Goal: Task Accomplishment & Management: Manage account settings

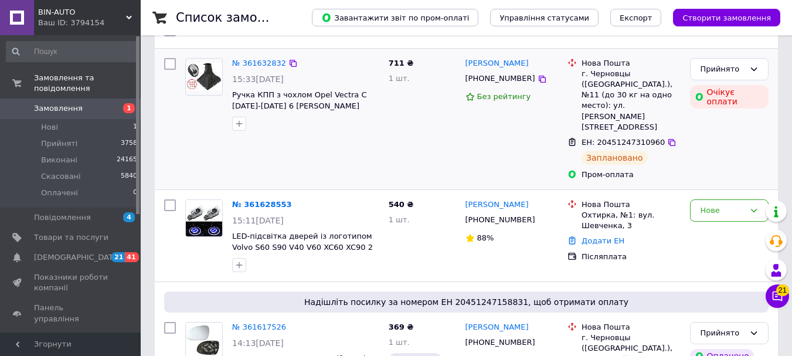
scroll to position [59, 0]
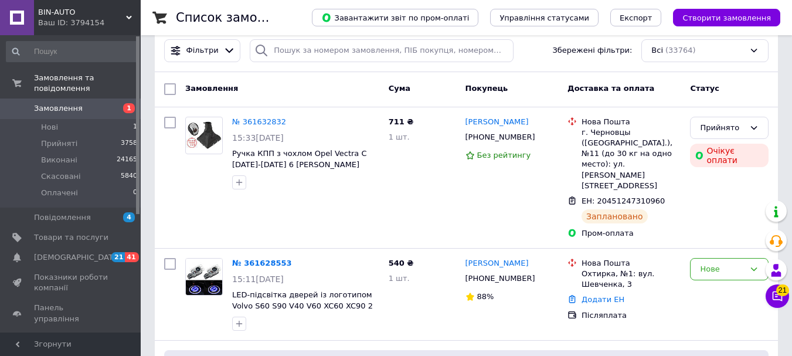
drag, startPoint x: 100, startPoint y: 252, endPoint x: 131, endPoint y: 212, distance: 50.7
click at [101, 252] on link "Сповіщення 21 41" at bounding box center [72, 258] width 144 height 20
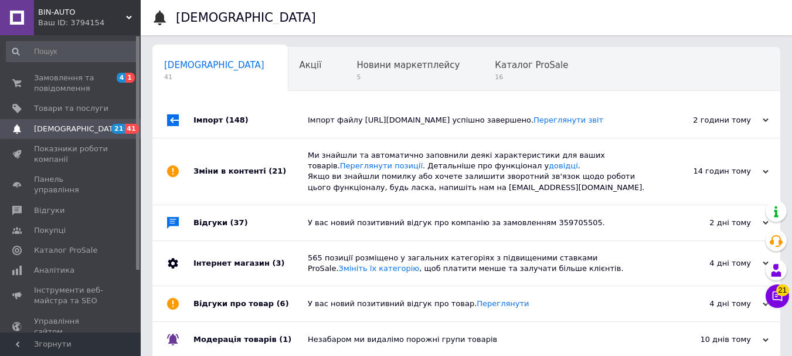
click at [100, 19] on div "Ваш ID: 3794154" at bounding box center [89, 23] width 103 height 11
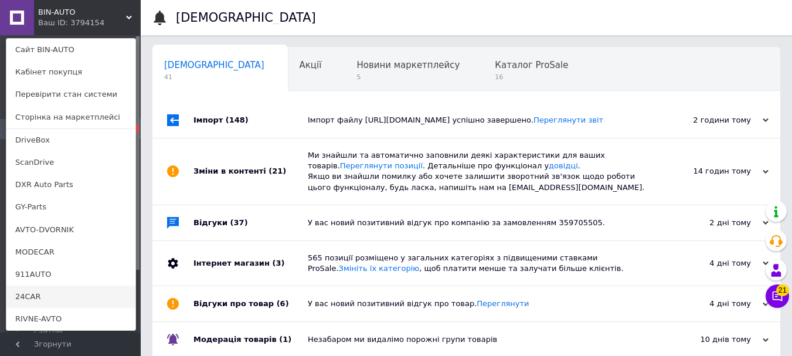
click at [26, 295] on link "24CAR" at bounding box center [70, 297] width 129 height 22
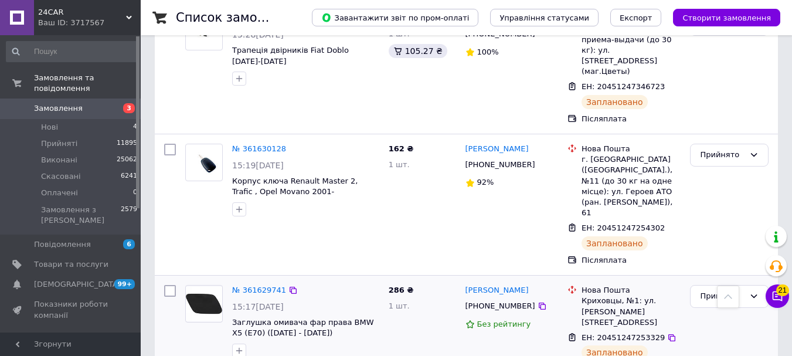
scroll to position [1173, 0]
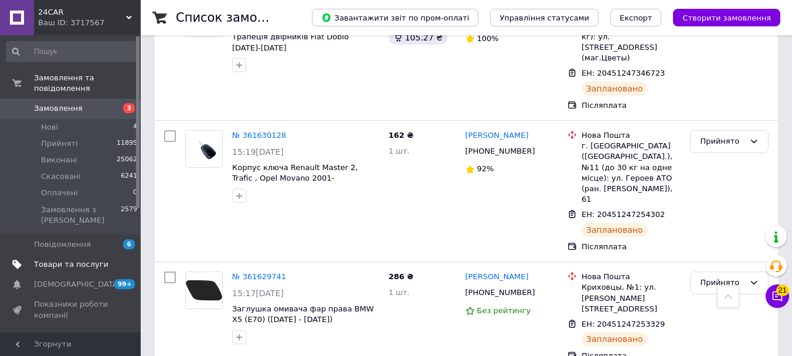
click at [115, 259] on span at bounding box center [125, 264] width 32 height 11
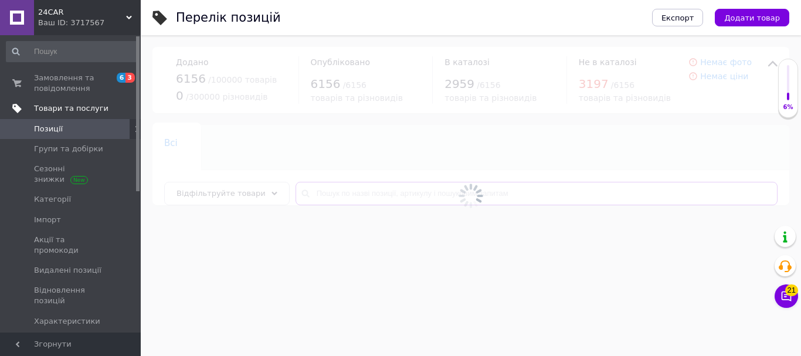
click at [358, 199] on input "text" at bounding box center [537, 193] width 482 height 23
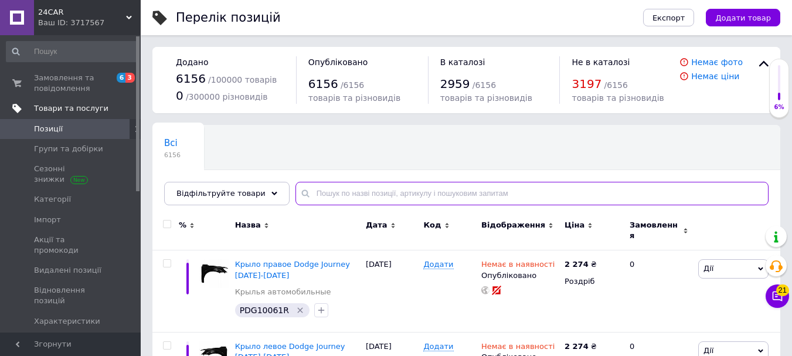
click at [377, 204] on input "text" at bounding box center [532, 193] width 473 height 23
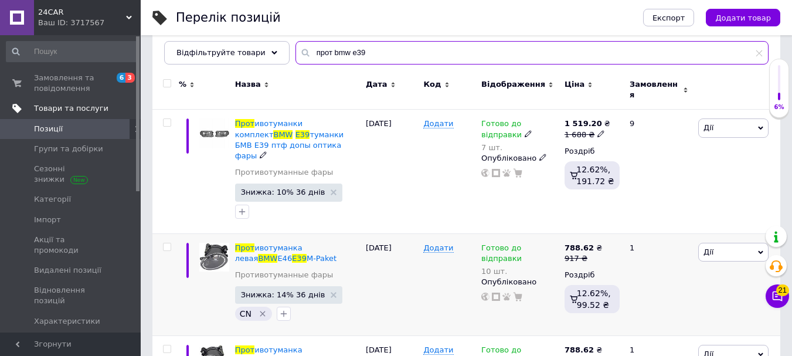
scroll to position [176, 0]
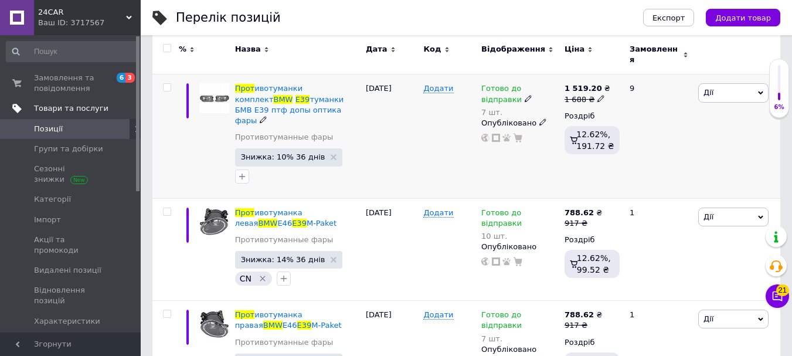
type input "прот bmw e39"
click at [522, 84] on span "Готово до відправки" at bounding box center [502, 95] width 40 height 23
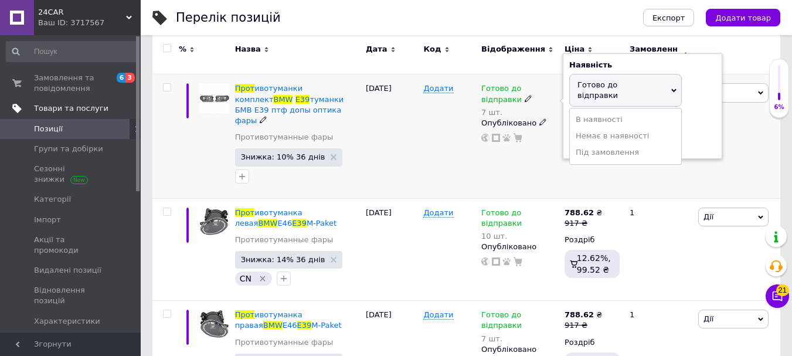
drag, startPoint x: 582, startPoint y: 82, endPoint x: 585, endPoint y: 133, distance: 50.5
click at [583, 82] on span "Готово до відправки" at bounding box center [598, 89] width 40 height 19
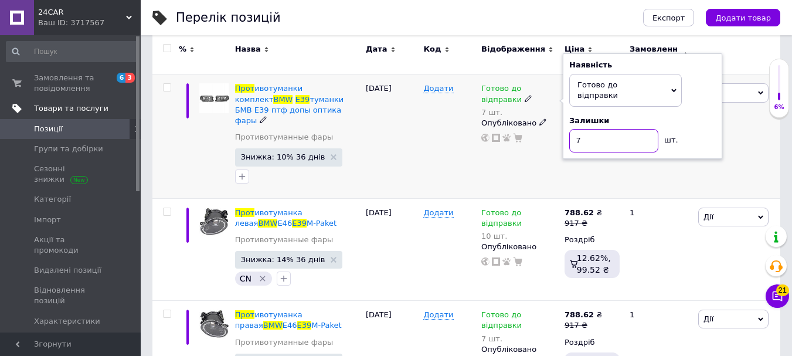
click at [587, 129] on input "7" at bounding box center [614, 140] width 89 height 23
type input "1"
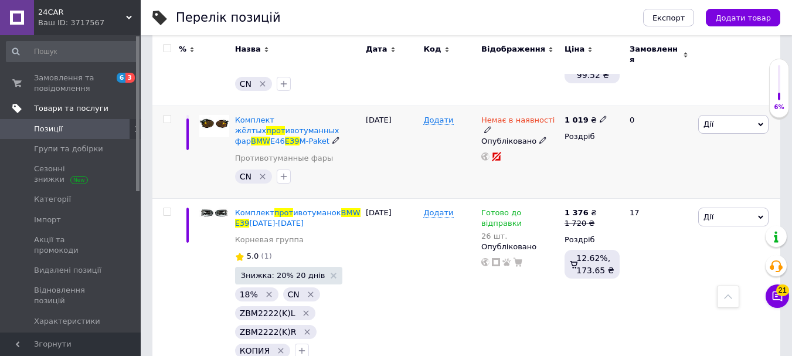
scroll to position [528, 0]
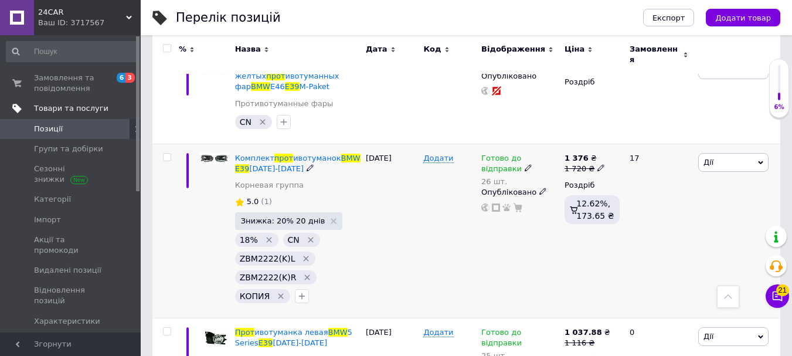
click at [522, 154] on span "Готово до відправки" at bounding box center [502, 165] width 40 height 23
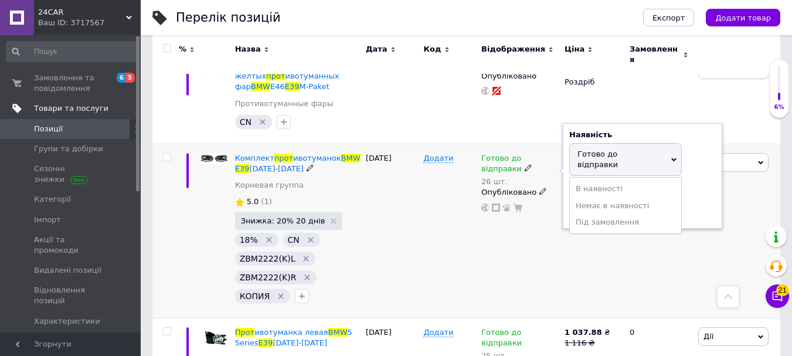
click at [522, 154] on span "Готово до відправки" at bounding box center [502, 165] width 40 height 23
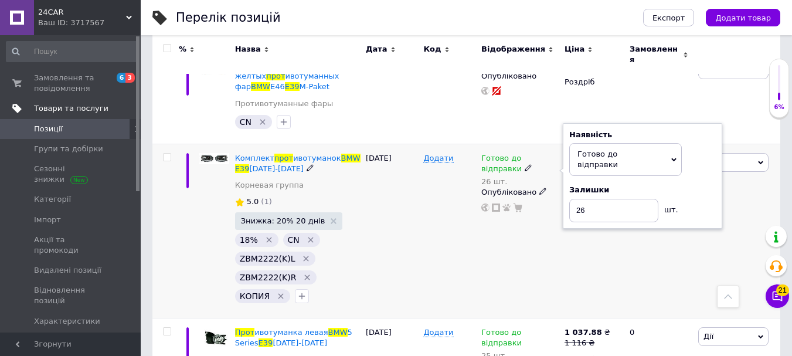
click at [618, 150] on span "Готово до відправки" at bounding box center [598, 159] width 40 height 19
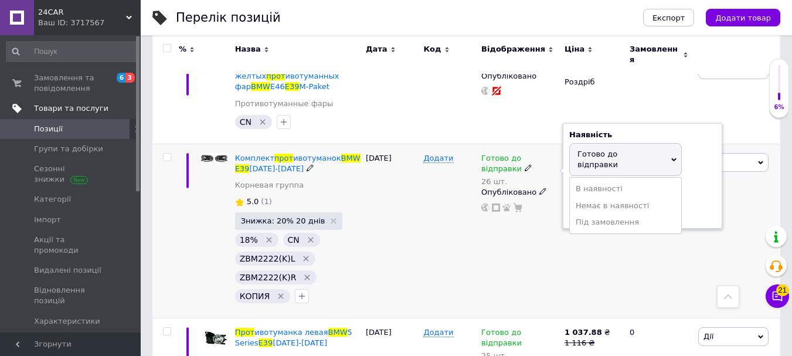
click at [506, 221] on div "Готово до відправки 26 шт. Наявність Готово до відправки В наявності Немає в на…" at bounding box center [520, 231] width 83 height 174
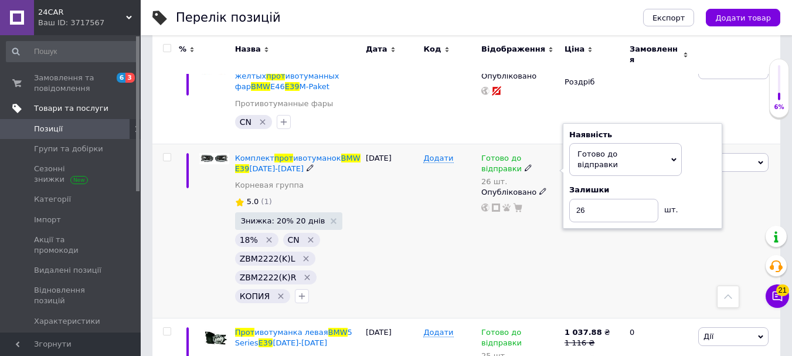
click at [501, 239] on div "Готово до відправки 26 шт. Наявність Готово до відправки В наявності Немає в на…" at bounding box center [520, 231] width 83 height 174
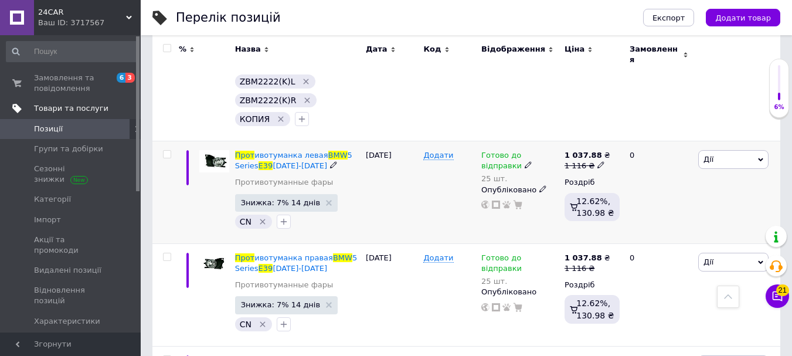
scroll to position [704, 0]
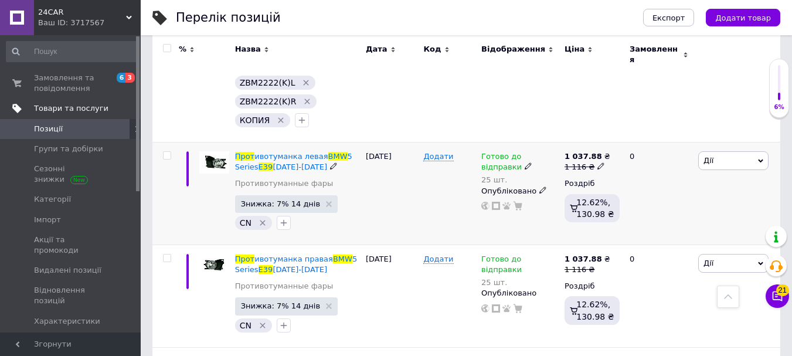
click at [521, 152] on span "Готово до відправки" at bounding box center [502, 163] width 40 height 23
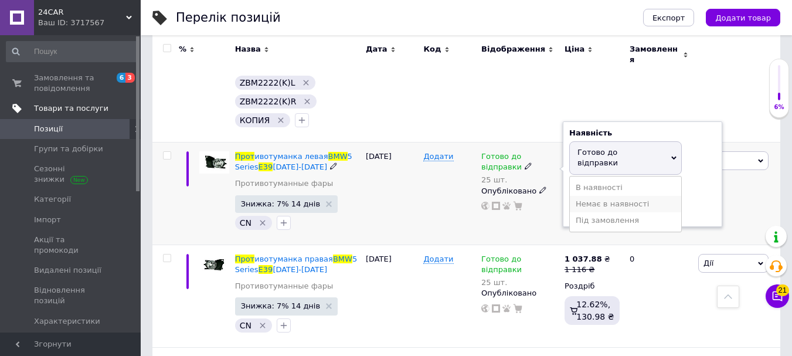
click at [611, 196] on li "Немає в наявності" at bounding box center [625, 204] width 111 height 16
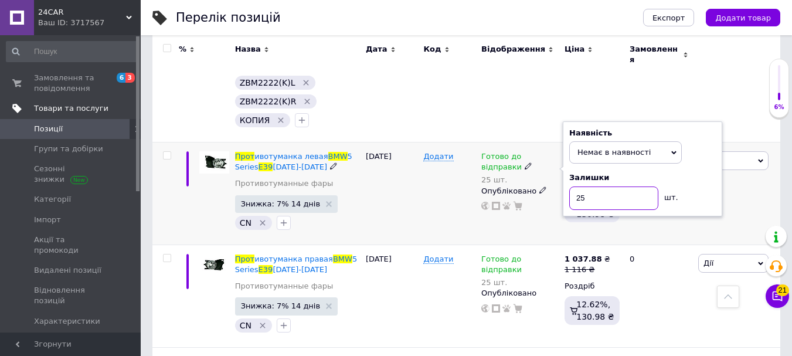
click at [611, 187] on input "25" at bounding box center [614, 198] width 89 height 23
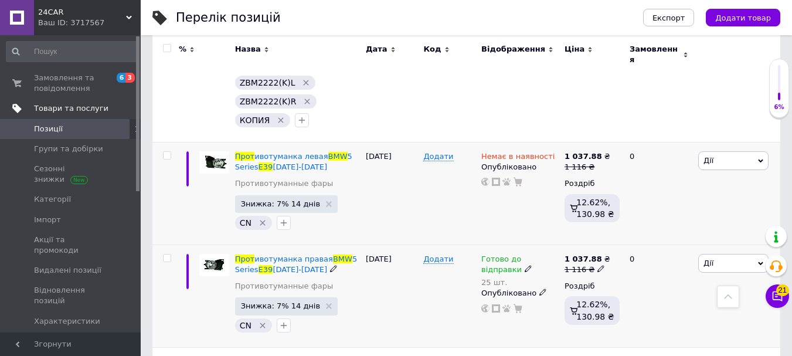
click at [522, 255] on span "Готово до відправки" at bounding box center [502, 266] width 40 height 23
click at [592, 299] on li "Немає в наявності" at bounding box center [625, 307] width 111 height 16
click at [592, 300] on input "25" at bounding box center [614, 311] width 89 height 23
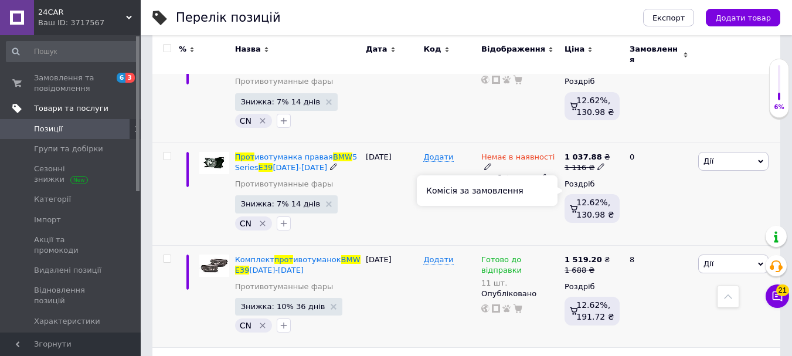
scroll to position [880, 0]
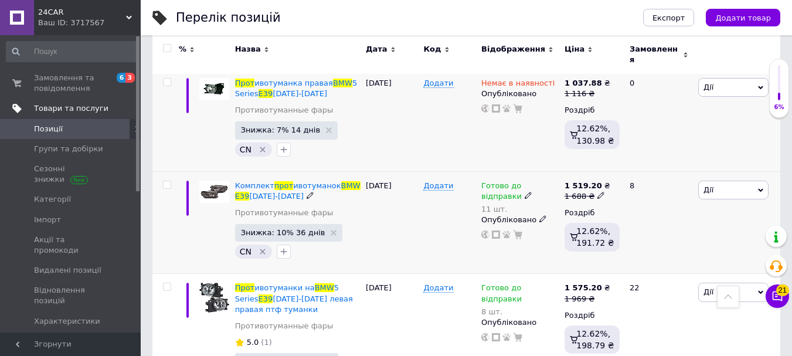
click at [522, 181] on span "Готово до відправки" at bounding box center [502, 192] width 40 height 23
click at [598, 177] on span "Готово до відправки" at bounding box center [598, 186] width 40 height 19
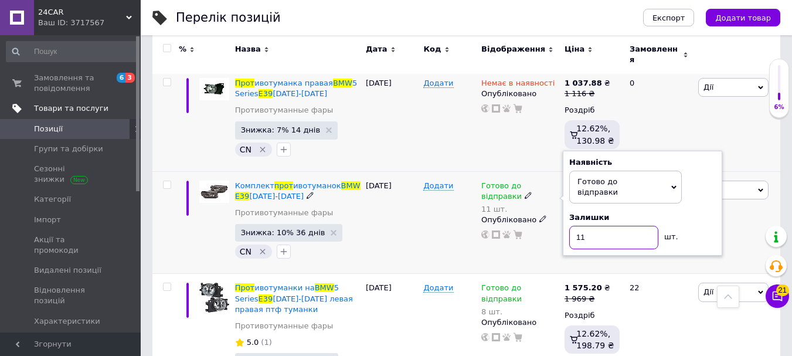
click at [602, 226] on input "11" at bounding box center [614, 237] width 89 height 23
type input "1"
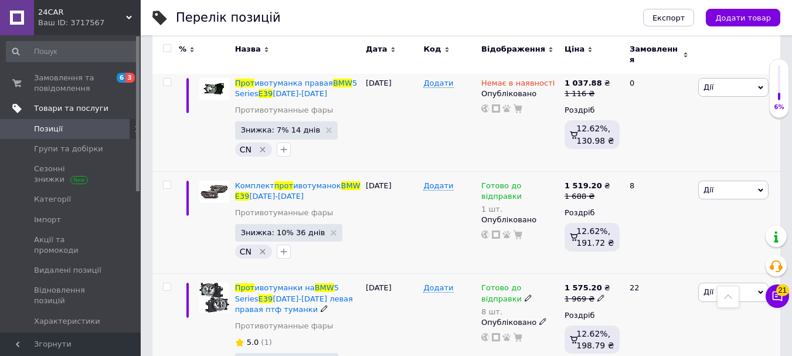
click at [522, 283] on span "Готово до відправки" at bounding box center [502, 294] width 40 height 23
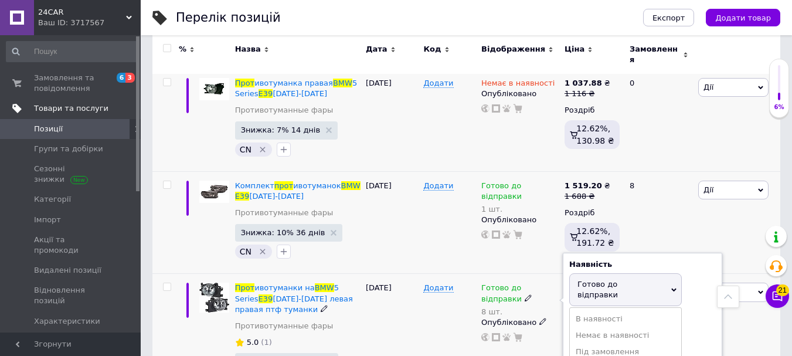
click at [591, 280] on span "Готово до відправки" at bounding box center [598, 289] width 40 height 19
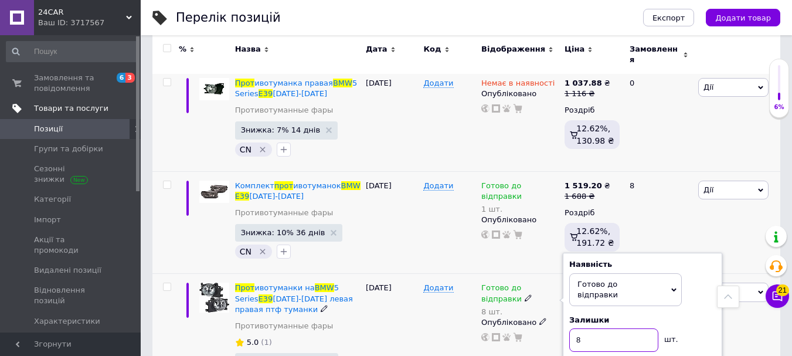
click at [595, 328] on input "8" at bounding box center [614, 339] width 89 height 23
type input "4"
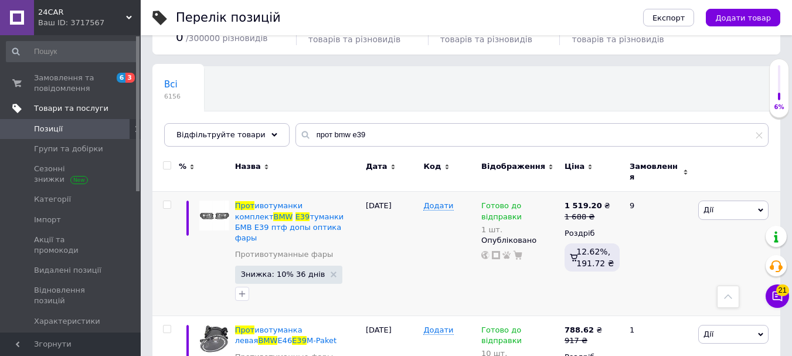
scroll to position [0, 0]
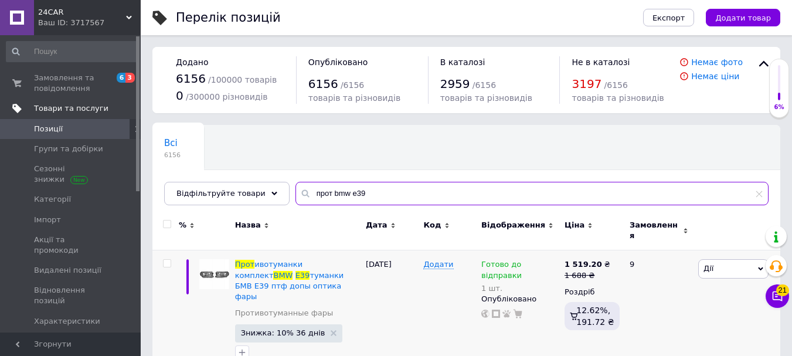
click at [368, 197] on input "прот bmw e39" at bounding box center [532, 193] width 473 height 23
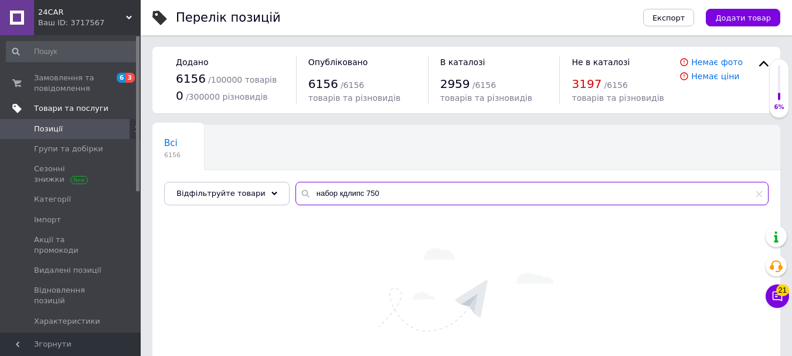
click at [335, 196] on input "набор кдлипс 750" at bounding box center [532, 193] width 473 height 23
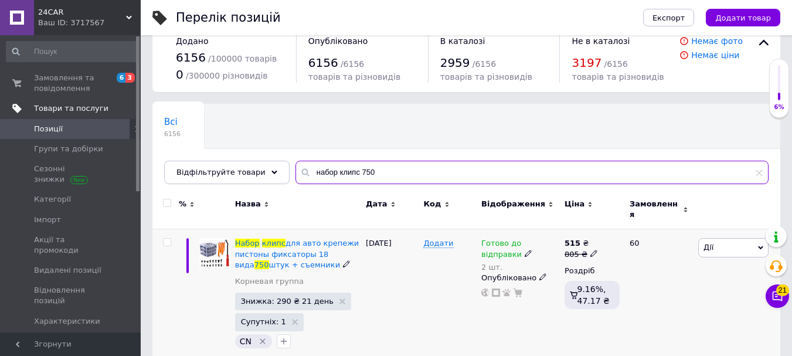
scroll to position [33, 0]
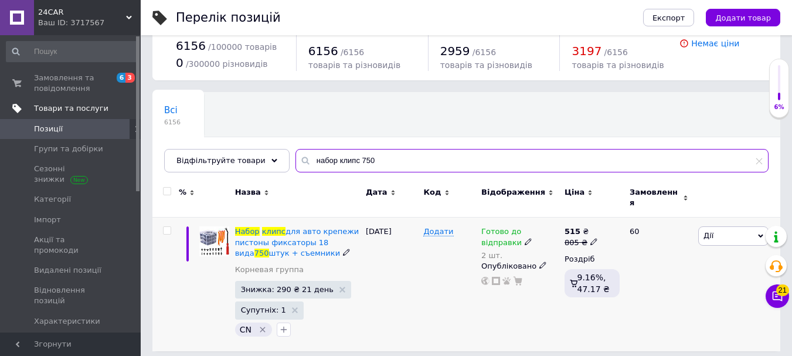
type input "набор клипс 750"
click at [520, 227] on span "Готово до відправки" at bounding box center [502, 238] width 40 height 23
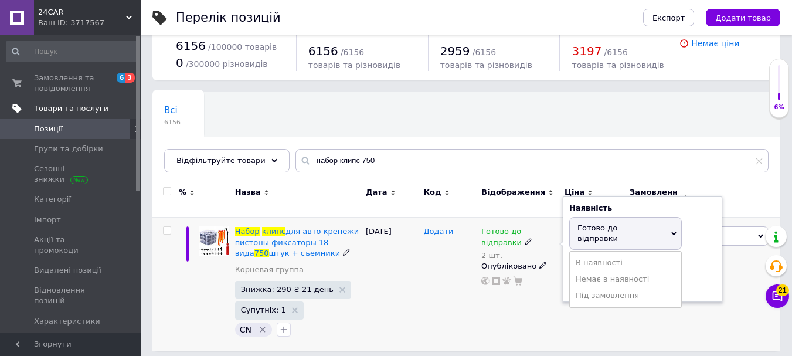
drag, startPoint x: 562, startPoint y: 223, endPoint x: 579, endPoint y: 229, distance: 17.8
click at [577, 222] on span "Готово до відправки" at bounding box center [626, 233] width 113 height 33
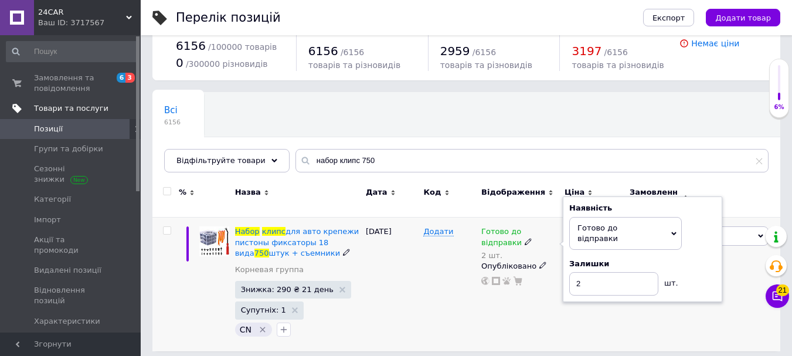
click at [585, 259] on div "Залишки 2 шт." at bounding box center [643, 277] width 147 height 37
click at [584, 272] on input "2" at bounding box center [614, 283] width 89 height 23
type input "1"
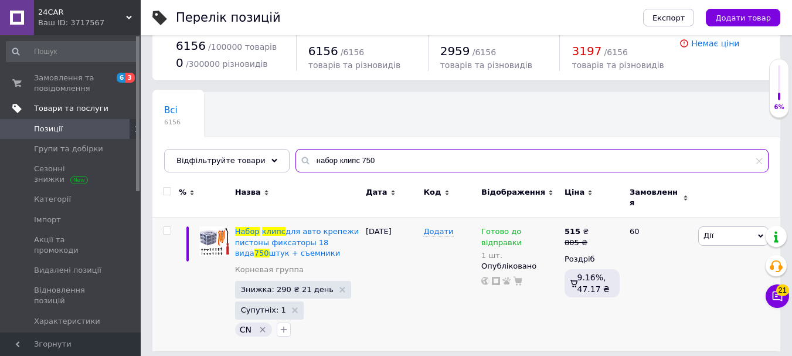
click at [372, 170] on input "набор клипс 750" at bounding box center [532, 160] width 473 height 23
click at [372, 167] on input "набор клипс 750" at bounding box center [532, 160] width 473 height 23
click at [373, 167] on input "набор клипс 750" at bounding box center [532, 160] width 473 height 23
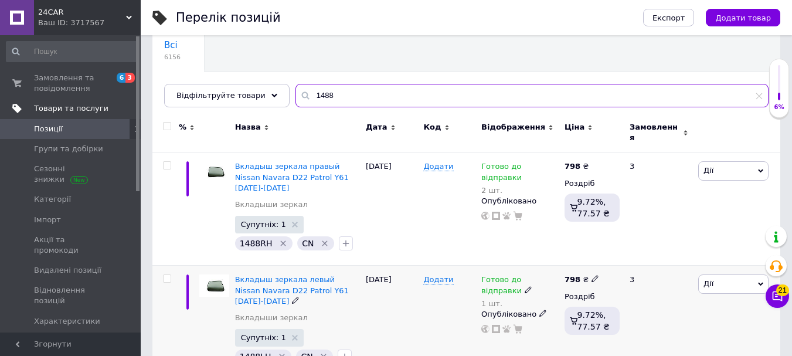
scroll to position [104, 0]
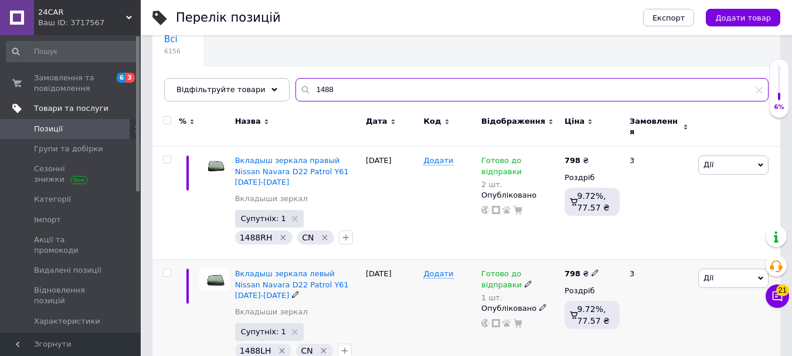
type input "1488"
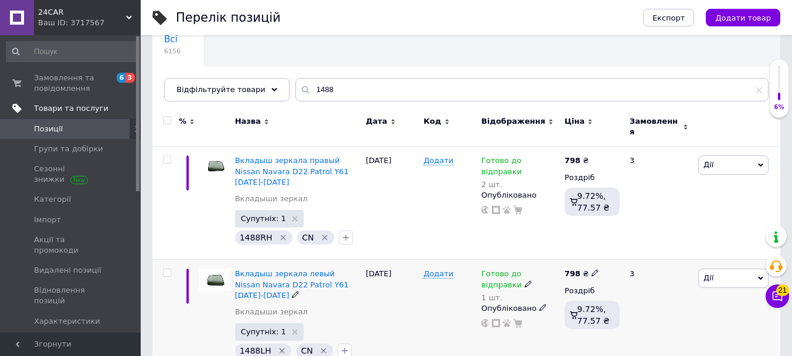
click at [522, 269] on span "Готово до відправки" at bounding box center [502, 280] width 40 height 23
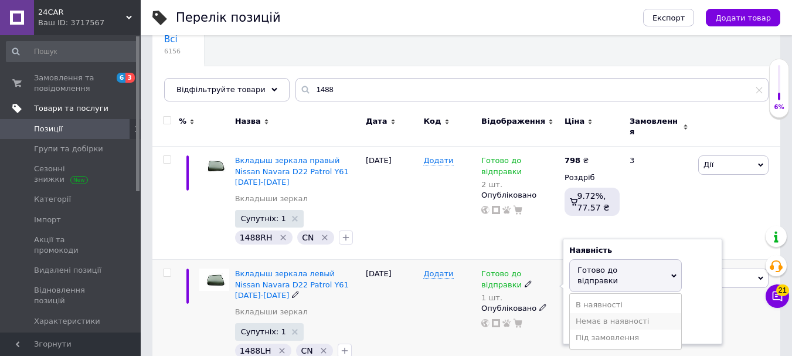
click at [591, 313] on li "Немає в наявності" at bounding box center [625, 321] width 111 height 16
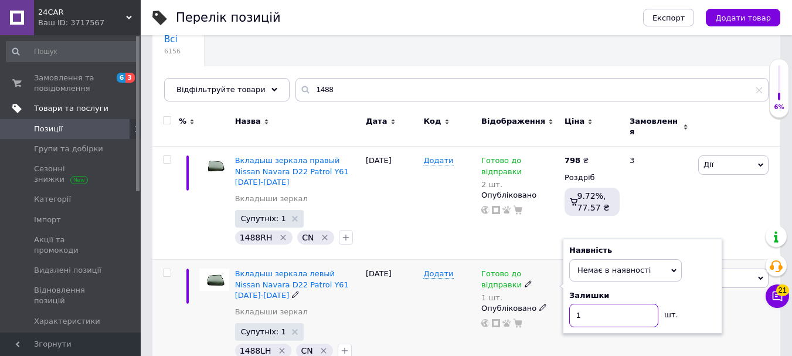
click at [591, 304] on input "1" at bounding box center [614, 315] width 89 height 23
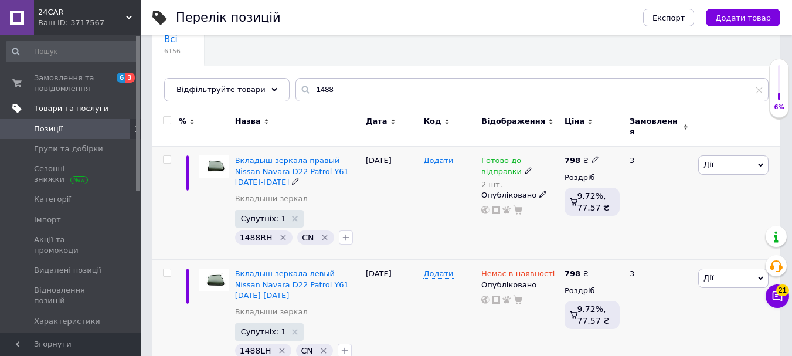
click at [522, 156] on span "Готово до відправки" at bounding box center [502, 167] width 40 height 23
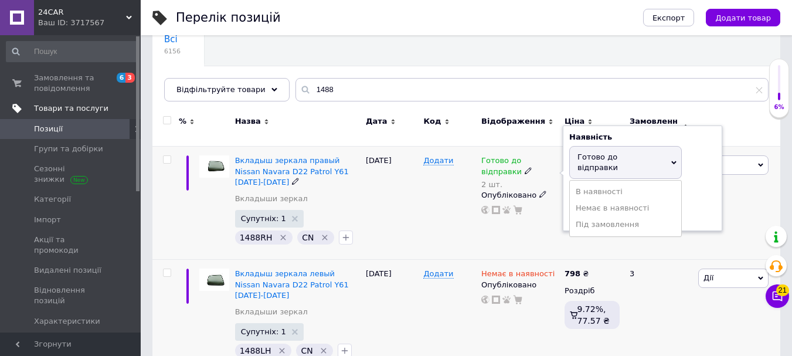
click at [578, 152] on span "Готово до відправки" at bounding box center [598, 161] width 40 height 19
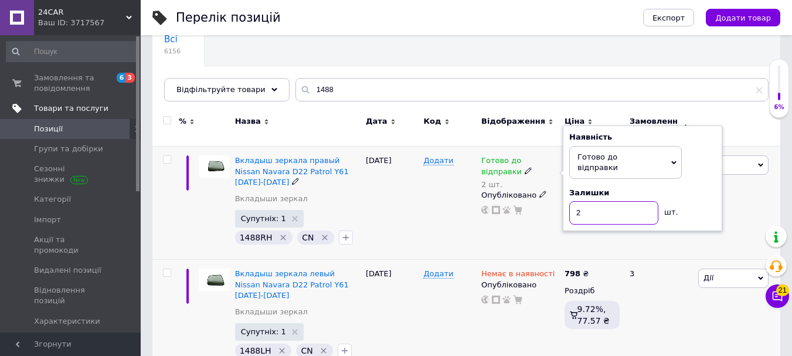
click at [581, 201] on input "2" at bounding box center [614, 212] width 89 height 23
type input "1"
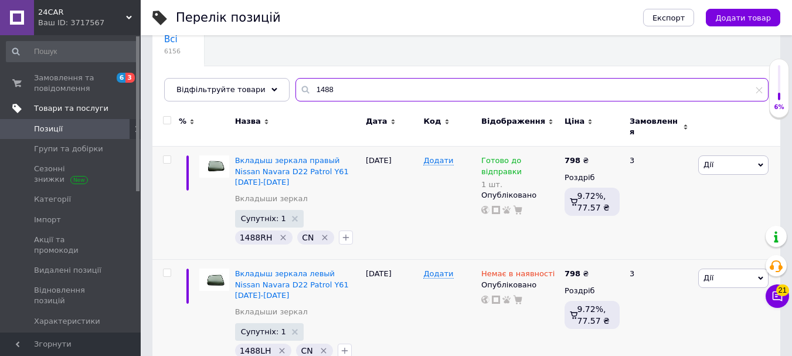
click at [547, 87] on input "1488" at bounding box center [532, 89] width 473 height 23
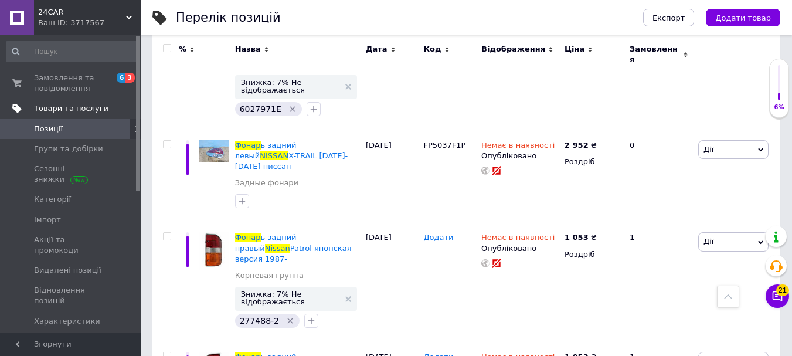
scroll to position [809, 0]
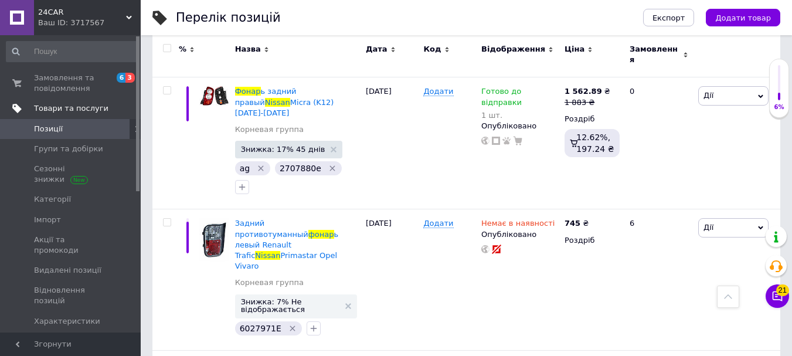
type input "фонар nissan"
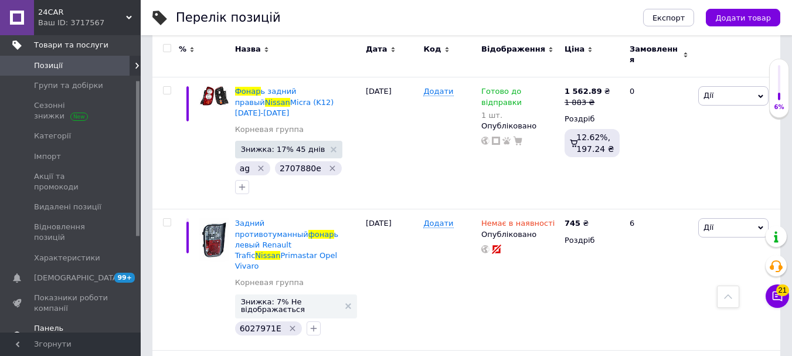
scroll to position [176, 0]
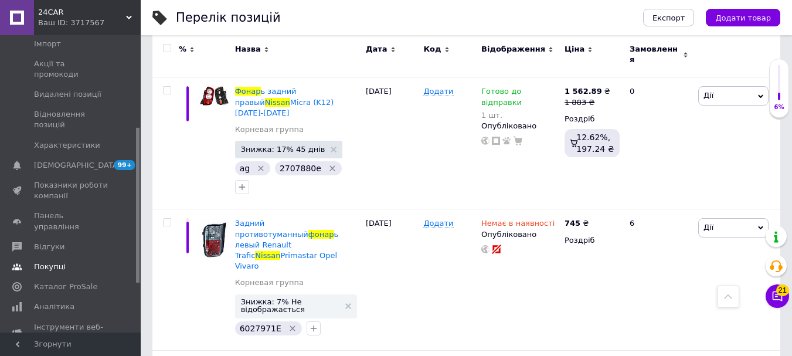
click at [61, 262] on span "Покупці" at bounding box center [50, 267] width 32 height 11
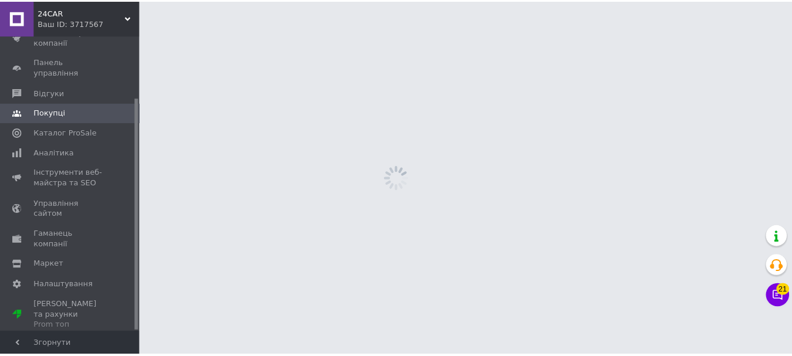
scroll to position [79, 0]
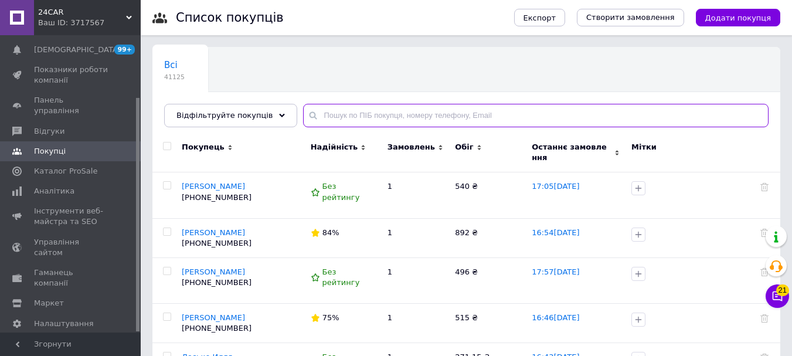
paste input "0994632452"
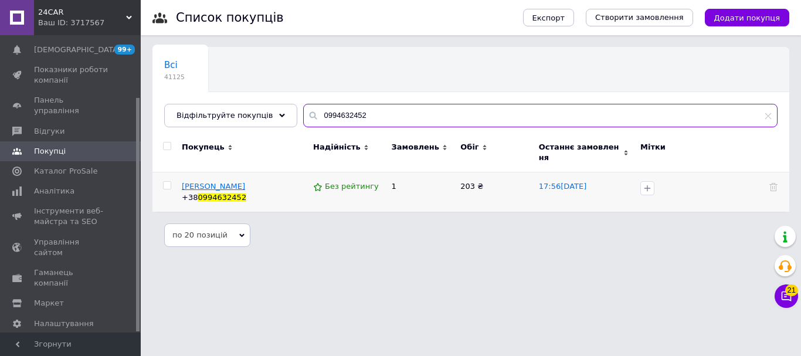
type input "0994632452"
click at [215, 182] on span "Яворський Віталій" at bounding box center [213, 186] width 63 height 9
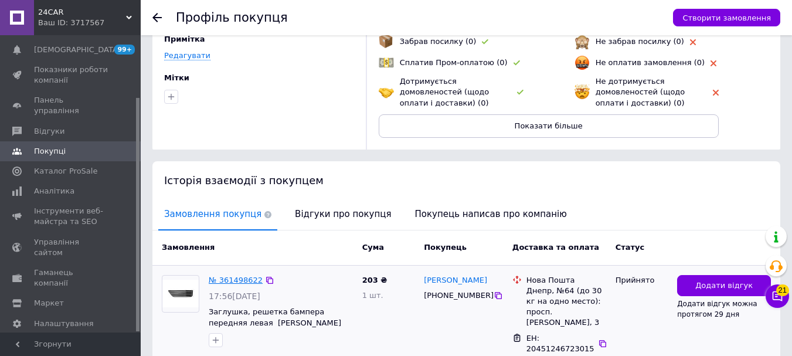
scroll to position [176, 0]
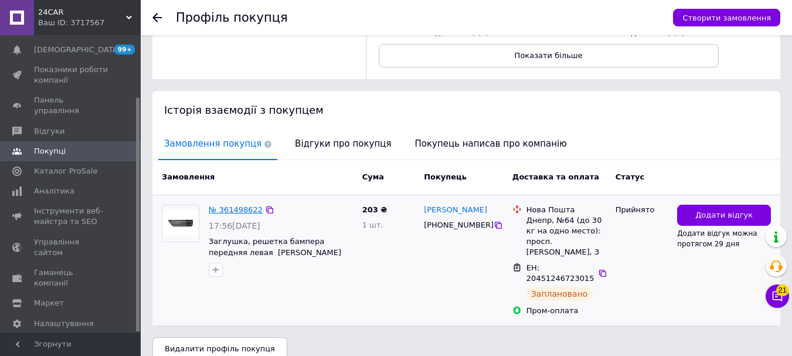
click at [218, 208] on link "№ 361498622" at bounding box center [236, 209] width 54 height 9
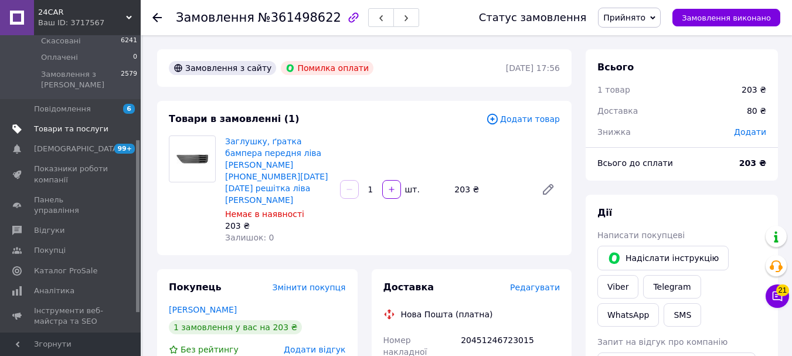
scroll to position [38, 0]
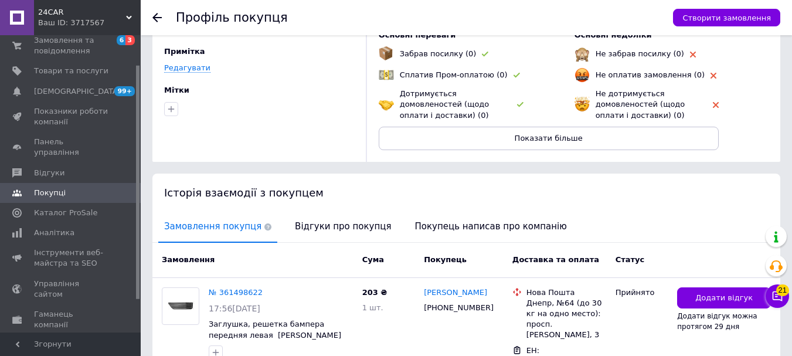
scroll to position [176, 0]
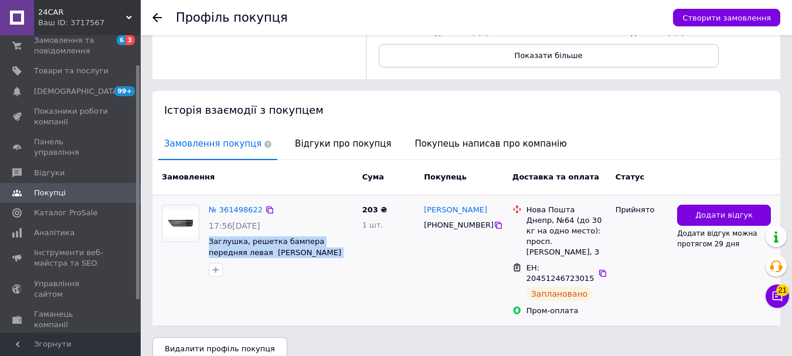
drag, startPoint x: 343, startPoint y: 255, endPoint x: 208, endPoint y: 245, distance: 135.3
click at [208, 245] on div "№ 361498622 17:56, 11.09.2025 Заглушка, решетка бампера передняя левая Ford Foc…" at bounding box center [281, 241] width 154 height 82
copy span "Заглушка, решетка бампера передняя левая Ford Focus 2 2004-2008 решітка"
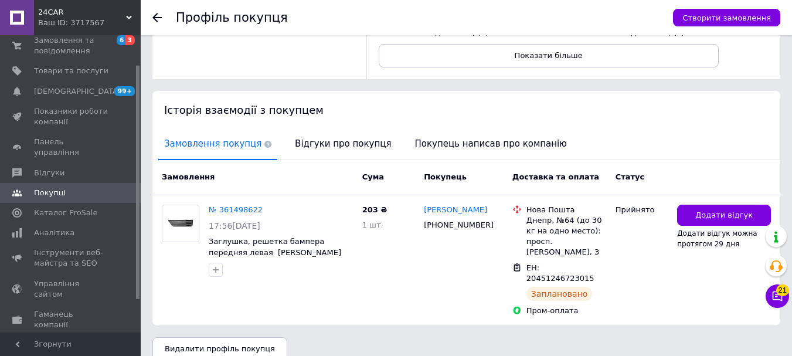
drag, startPoint x: 105, startPoint y: 18, endPoint x: 103, endPoint y: 35, distance: 16.6
click at [105, 19] on div "Ваш ID: 3717567" at bounding box center [89, 23] width 103 height 11
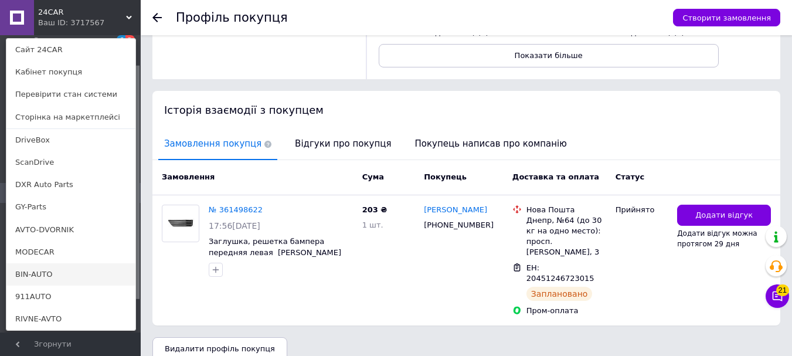
click at [25, 278] on link "BIN-AUTO" at bounding box center [70, 274] width 129 height 22
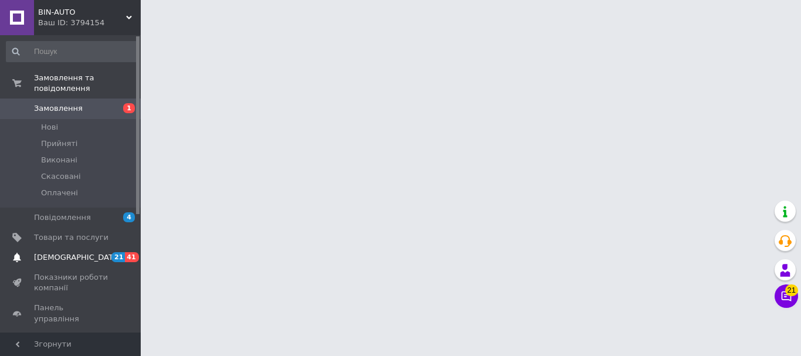
click at [103, 252] on span "[DEMOGRAPHIC_DATA]" at bounding box center [71, 257] width 74 height 11
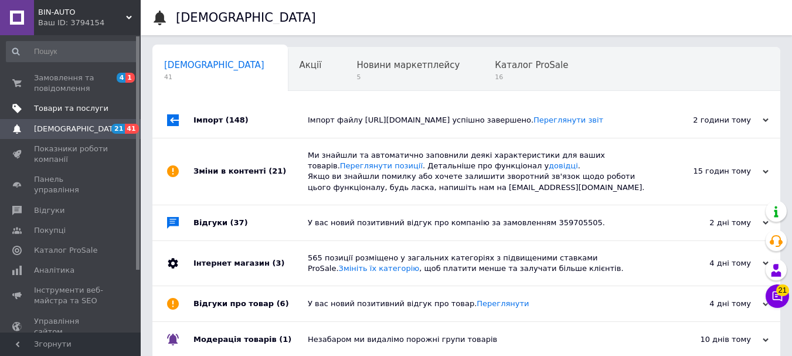
click at [82, 109] on span "Товари та послуги" at bounding box center [71, 108] width 74 height 11
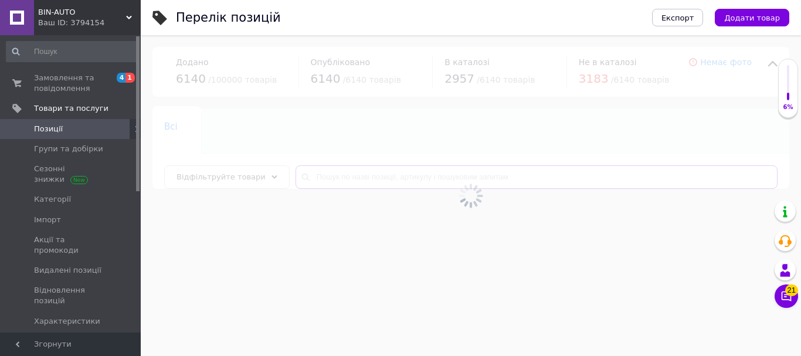
click at [301, 183] on input "text" at bounding box center [537, 176] width 482 height 23
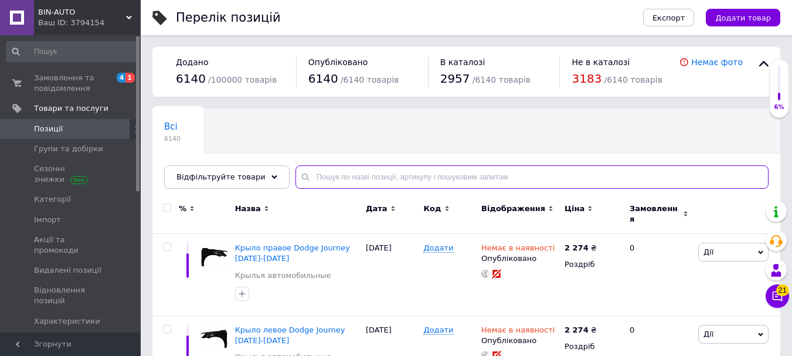
paste input "Заглушка, решетка бампера передняя левая Ford Focus [PHONE_NUMBER][DATE][DATE] …"
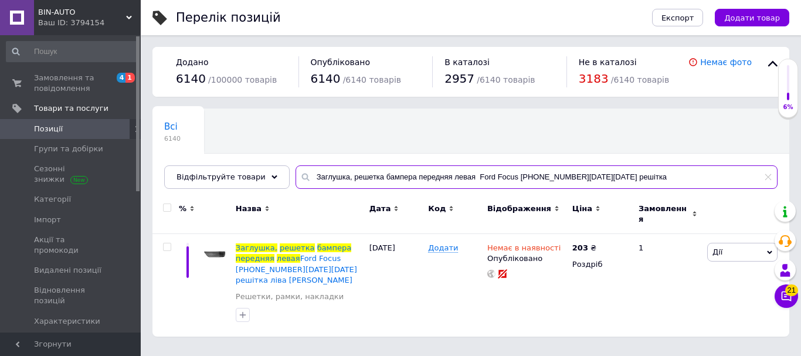
type input "Заглушка, решетка бампера передняя левая Ford Focus [PHONE_NUMBER][DATE][DATE] …"
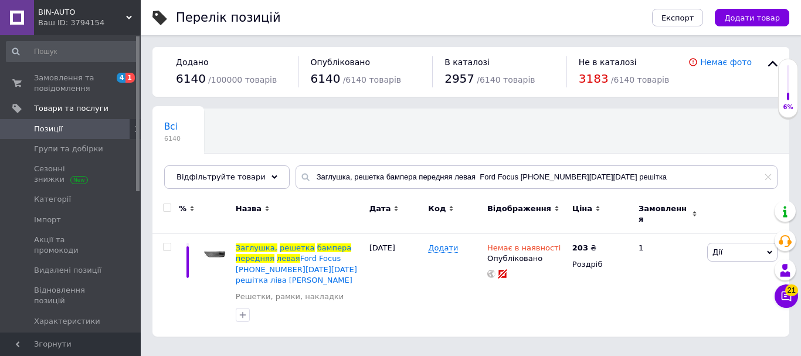
click at [70, 13] on span "BIN-AUTO" at bounding box center [82, 12] width 88 height 11
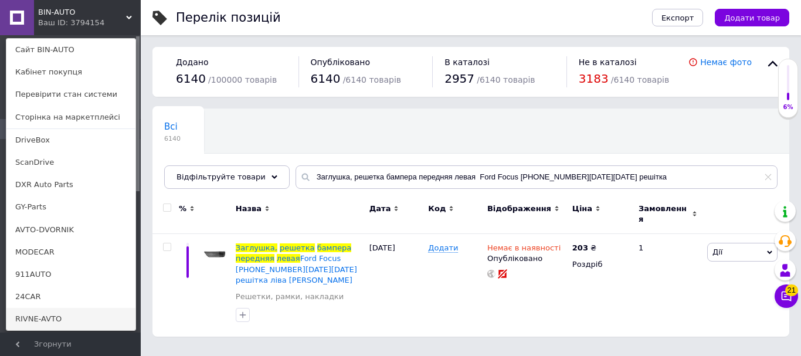
click at [46, 317] on link "RIVNE-AVTO" at bounding box center [70, 319] width 129 height 22
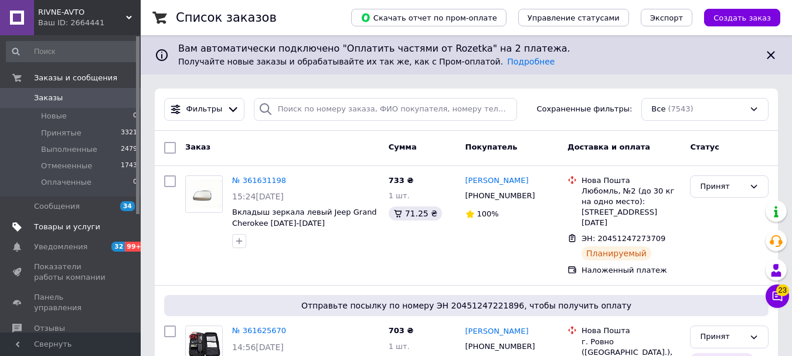
click at [85, 228] on span "Товары и услуги" at bounding box center [67, 227] width 66 height 11
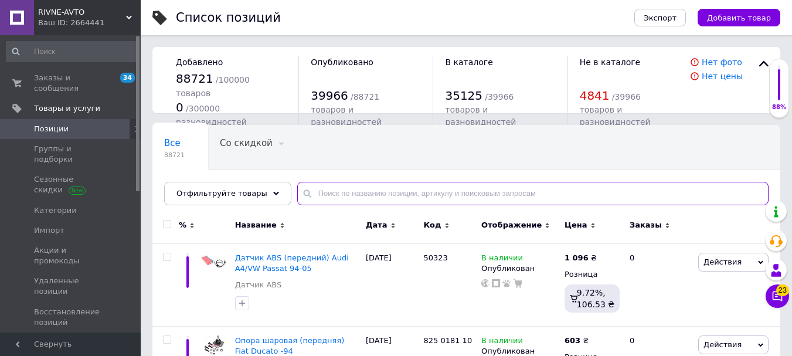
paste input "Заглушка, решетка бампера передняя левая Ford Focus 2 2004-2008 решітка"
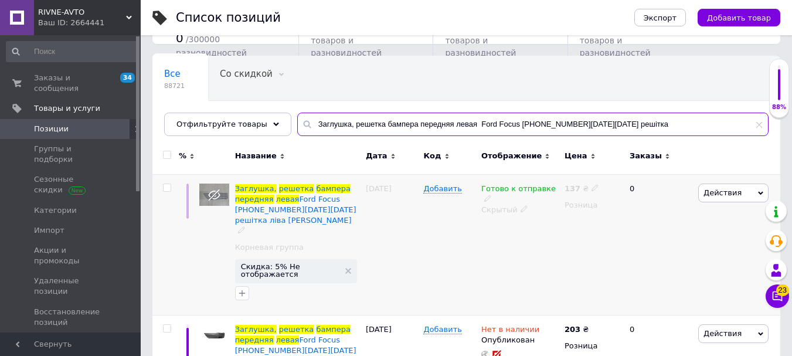
scroll to position [111, 0]
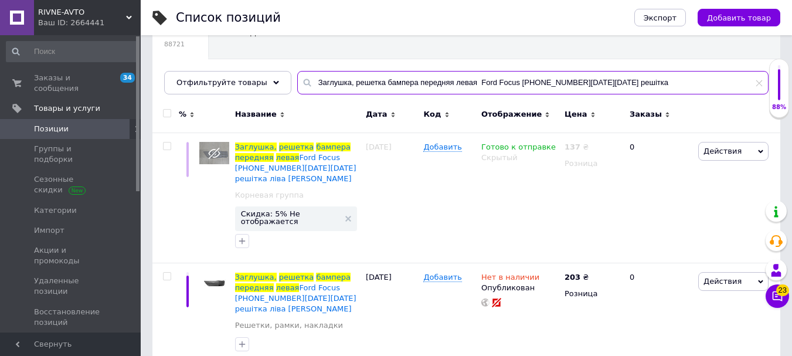
type input "Заглушка, решетка бампера передняя левая Ford Focus 2 2004-2008 решітка"
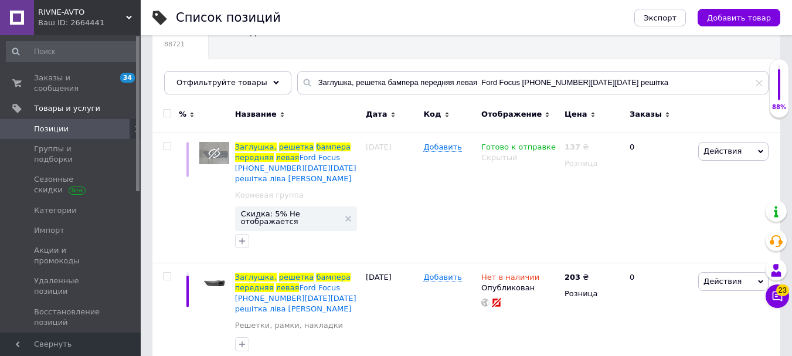
click at [87, 13] on span "RIVNE-AVTO" at bounding box center [82, 12] width 88 height 11
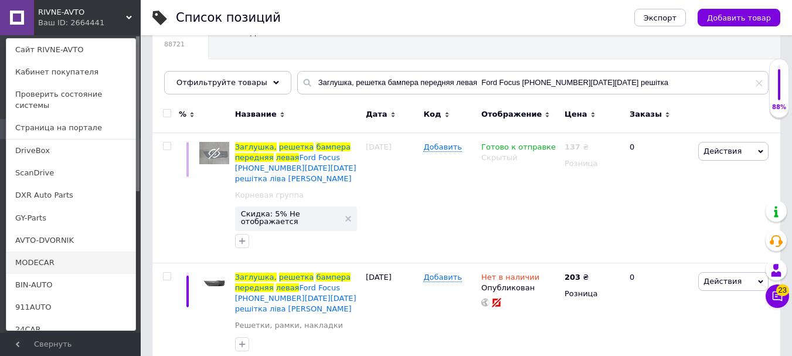
click at [53, 255] on link "MODECAR" at bounding box center [70, 263] width 129 height 22
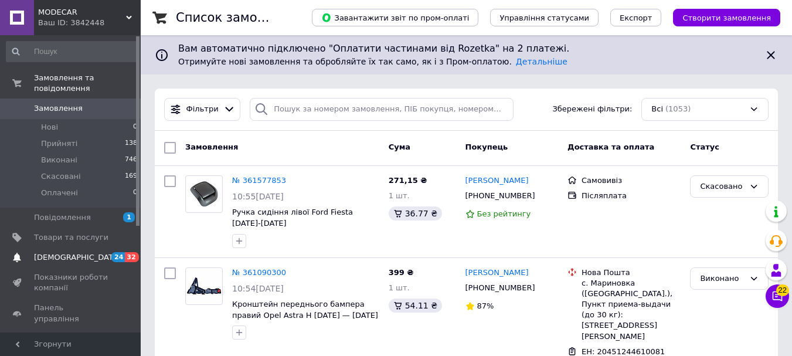
click at [110, 252] on span "24 32" at bounding box center [125, 257] width 32 height 11
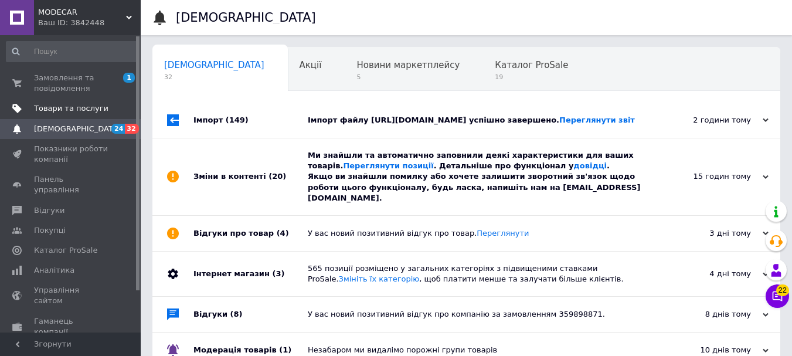
click at [86, 107] on span "Товари та послуги" at bounding box center [71, 108] width 74 height 11
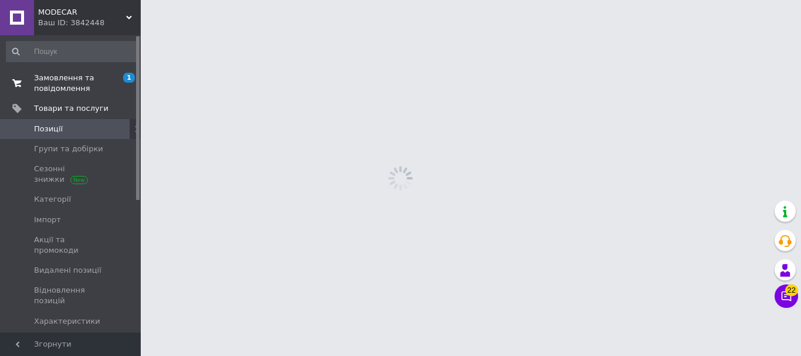
click at [84, 76] on span "Замовлення та повідомлення" at bounding box center [71, 83] width 74 height 21
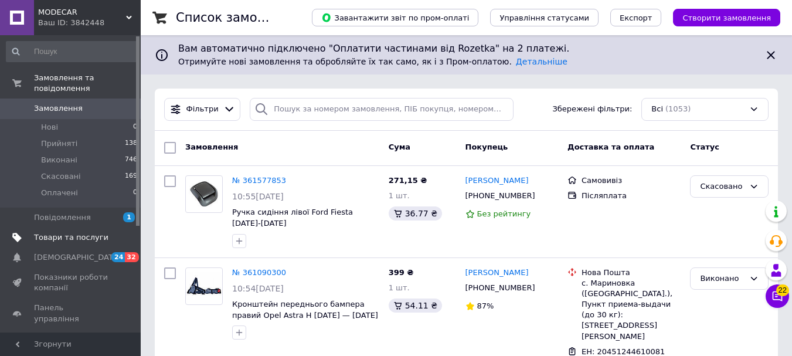
click at [69, 232] on span "Товари та послуги" at bounding box center [71, 237] width 74 height 11
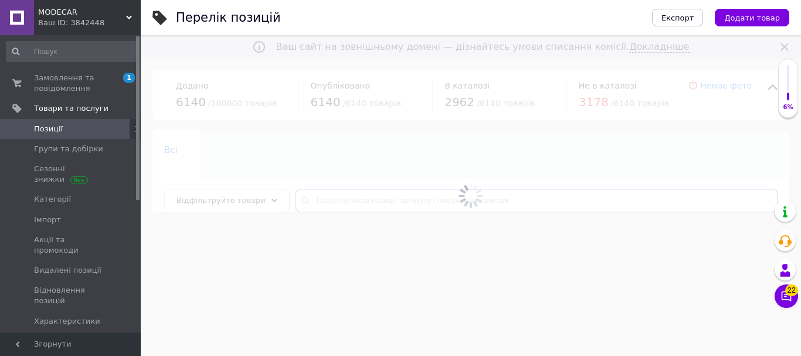
click at [373, 200] on input "text" at bounding box center [537, 200] width 482 height 23
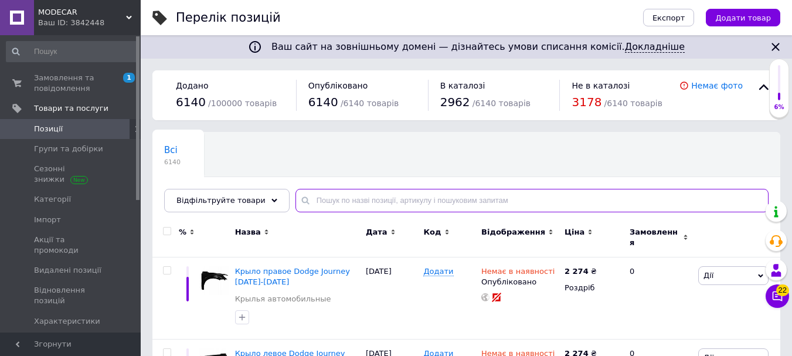
paste input "Заглушка, решетка бампера передняя левая Ford Focus [PHONE_NUMBER][DATE][DATE] …"
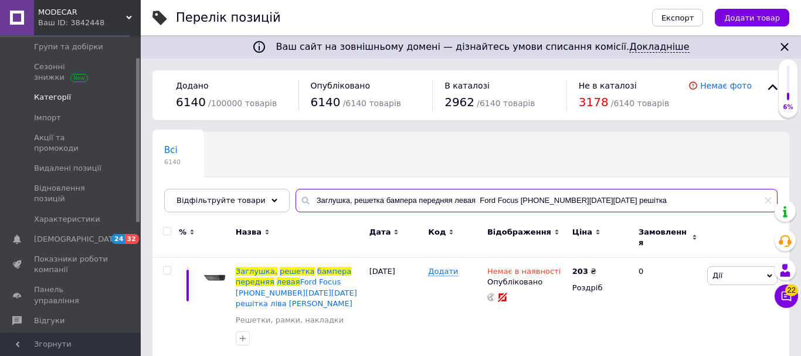
scroll to position [117, 0]
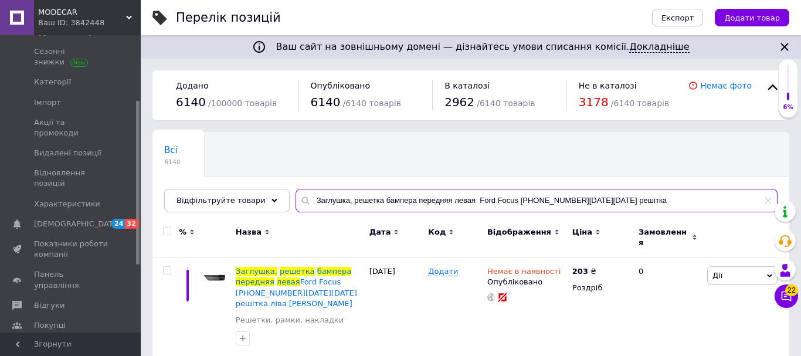
type input "Заглушка, решетка бампера передняя левая Ford Focus [PHONE_NUMBER][DATE][DATE] …"
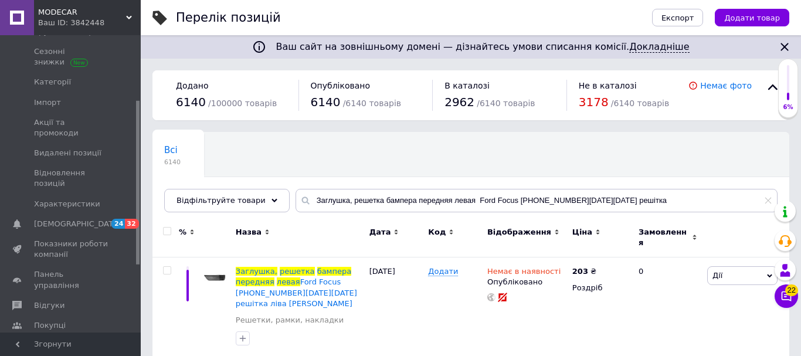
click at [66, 25] on div "Ваш ID: 3842448" at bounding box center [89, 23] width 103 height 11
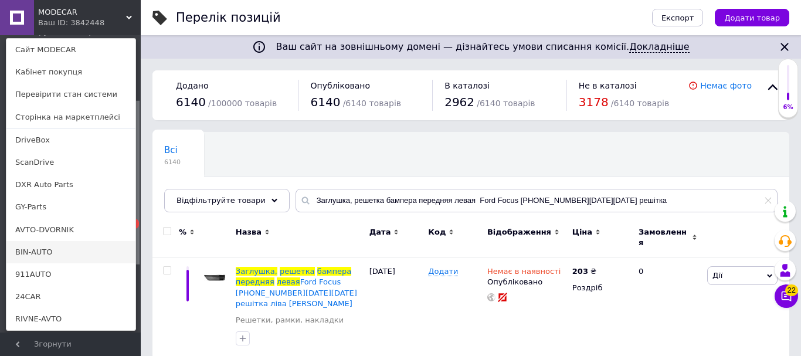
click at [37, 249] on link "BIN-AUTO" at bounding box center [70, 252] width 129 height 22
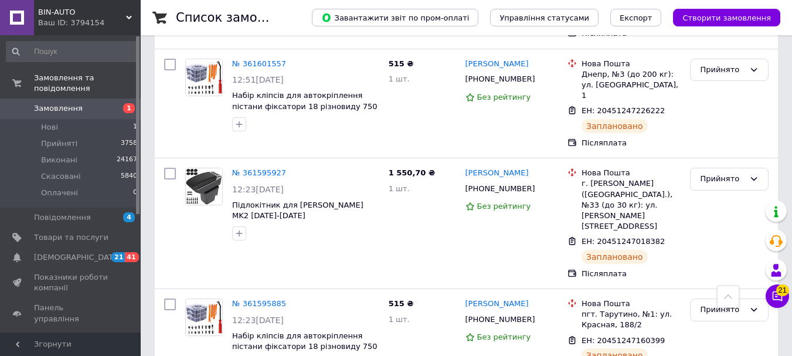
scroll to position [1114, 0]
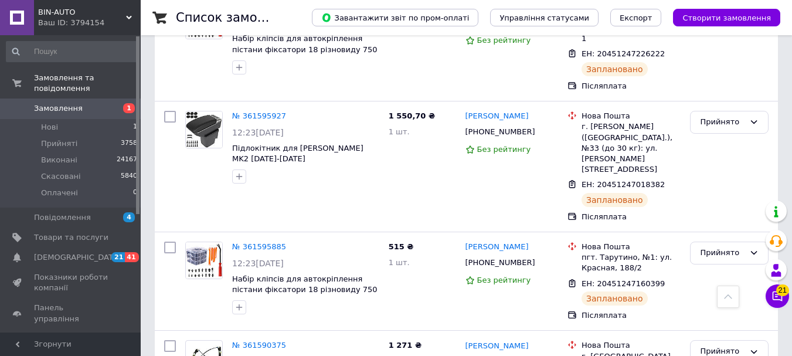
click at [93, 19] on div "Ваш ID: 3794154" at bounding box center [89, 23] width 103 height 11
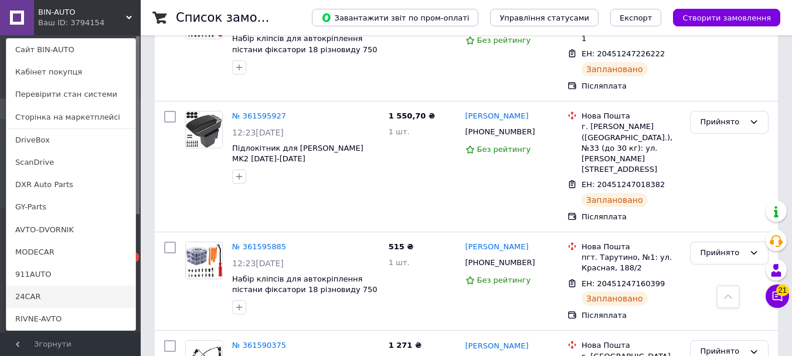
click at [41, 293] on link "24CAR" at bounding box center [70, 297] width 129 height 22
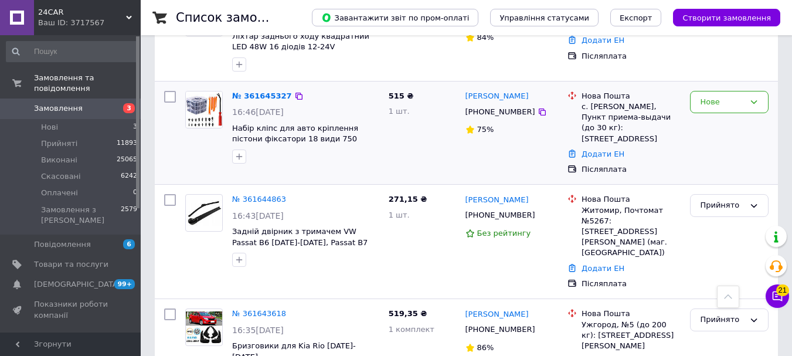
scroll to position [411, 0]
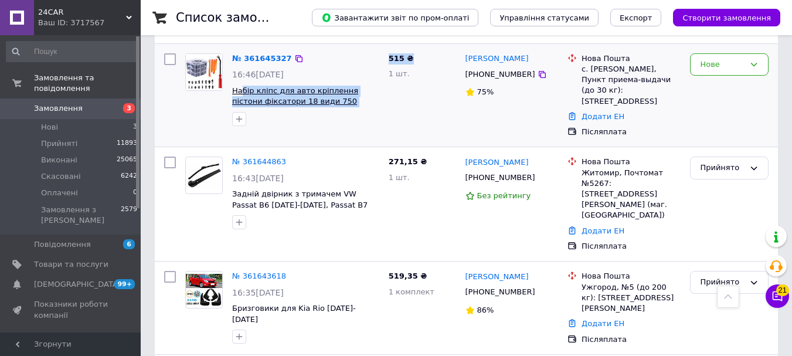
drag, startPoint x: 384, startPoint y: 91, endPoint x: 242, endPoint y: 79, distance: 141.8
click at [242, 79] on div "№ 361645327 16:46[DATE] Набір кліпс для авто кріплення пістони фіксатори 18 вид…" at bounding box center [467, 96] width 614 height 94
click at [397, 119] on div "515 ₴ 1 шт." at bounding box center [422, 96] width 77 height 94
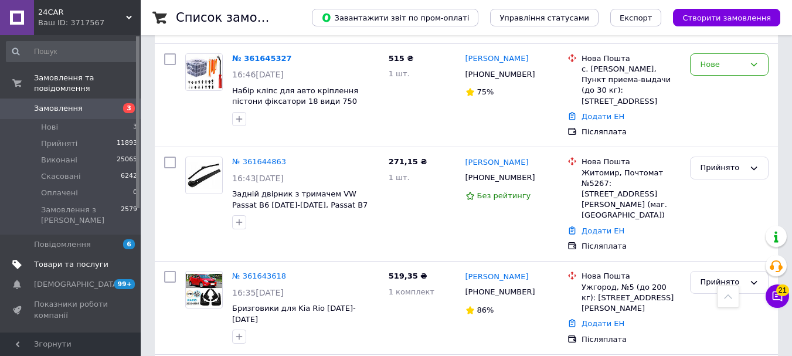
click at [87, 259] on span "Товари та послуги" at bounding box center [71, 264] width 74 height 11
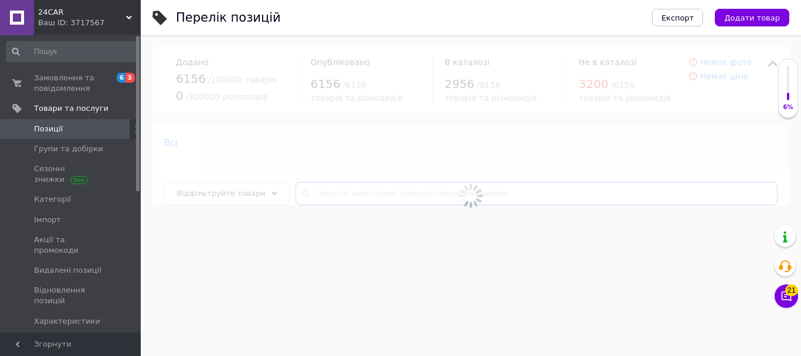
click at [365, 192] on input "text" at bounding box center [537, 193] width 482 height 23
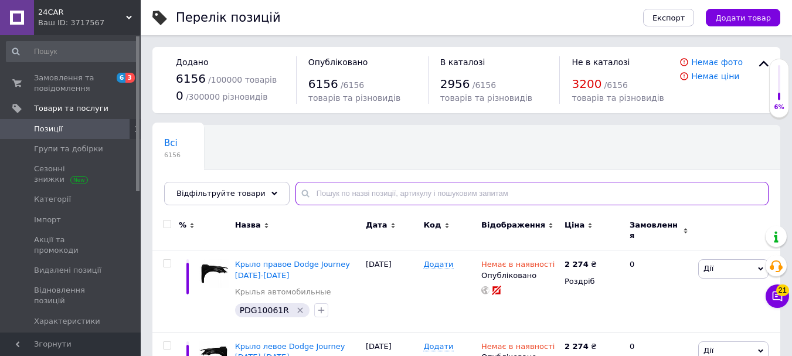
paste input "Набор клипс для авто крепежи пистоны фиксаторы 18 вида 750 штук + съемники"
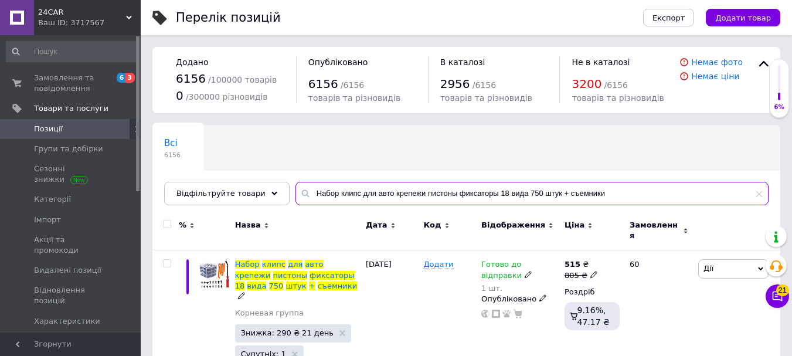
type input "Набор клипс для авто крепежи пистоны фиксаторы 18 вида 750 штук + съемники"
drag, startPoint x: 514, startPoint y: 259, endPoint x: 521, endPoint y: 259, distance: 7.1
click at [514, 260] on span "Готово до відправки" at bounding box center [502, 271] width 40 height 23
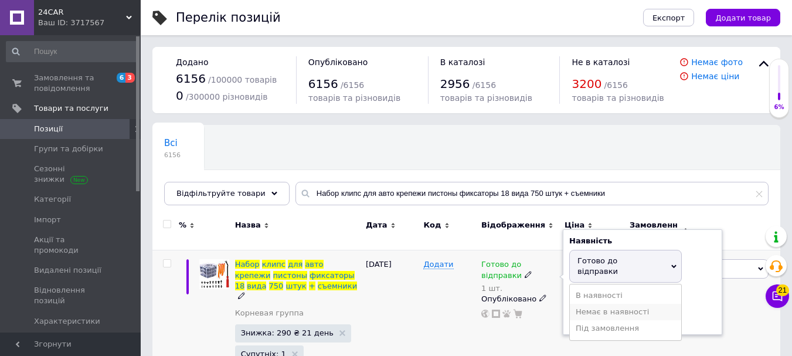
click at [587, 304] on li "Немає в наявності" at bounding box center [625, 312] width 111 height 16
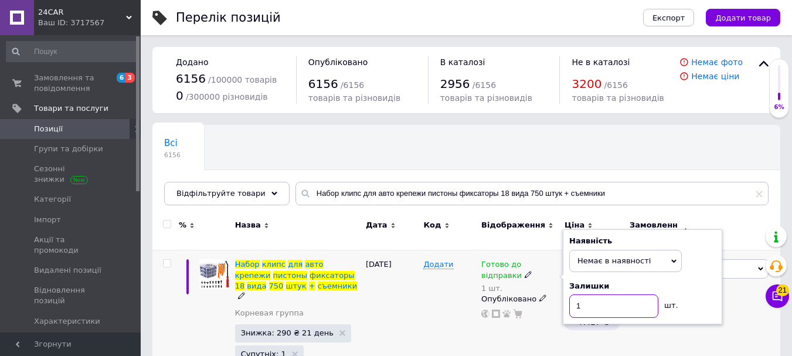
click at [586, 294] on input "1" at bounding box center [614, 305] width 89 height 23
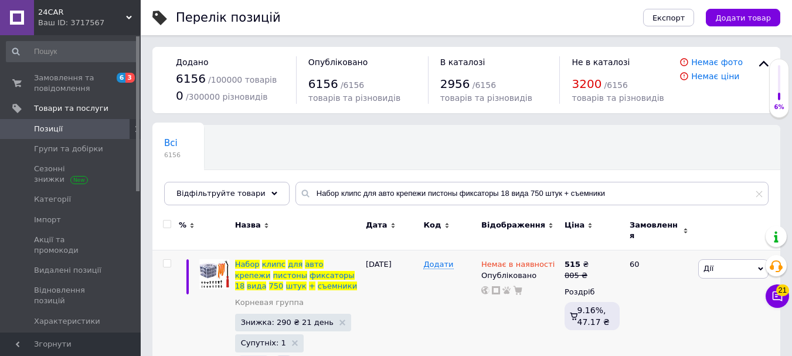
click at [93, 21] on div "Ваш ID: 3717567" at bounding box center [89, 23] width 103 height 11
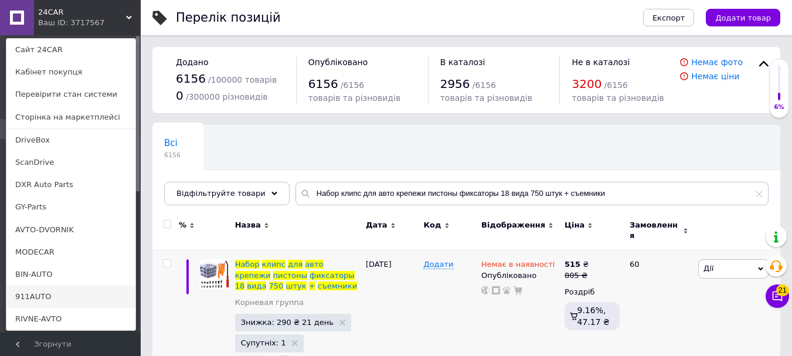
click at [46, 292] on link "911AUTO" at bounding box center [70, 297] width 129 height 22
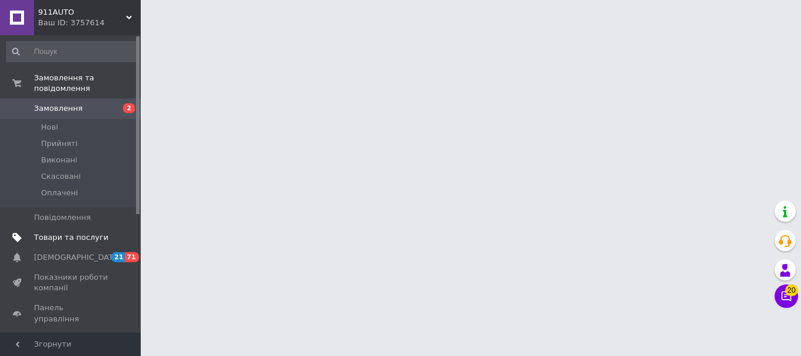
click at [70, 232] on span "Товари та послуги" at bounding box center [71, 237] width 74 height 11
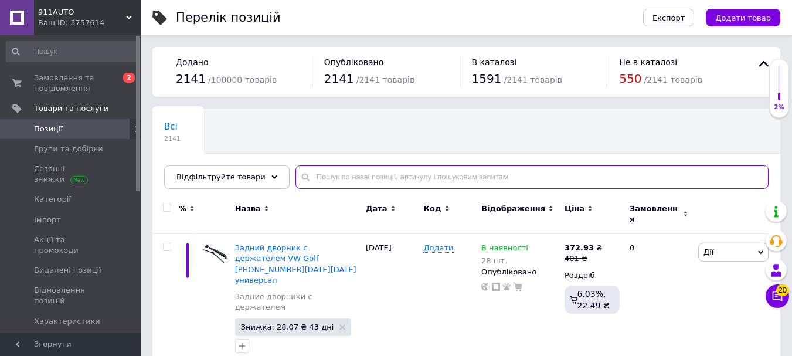
click at [389, 175] on input "text" at bounding box center [532, 176] width 473 height 23
paste input "Набор клипс для авто крепежи пистоны фиксаторы 18 вида 750 штук + съемники"
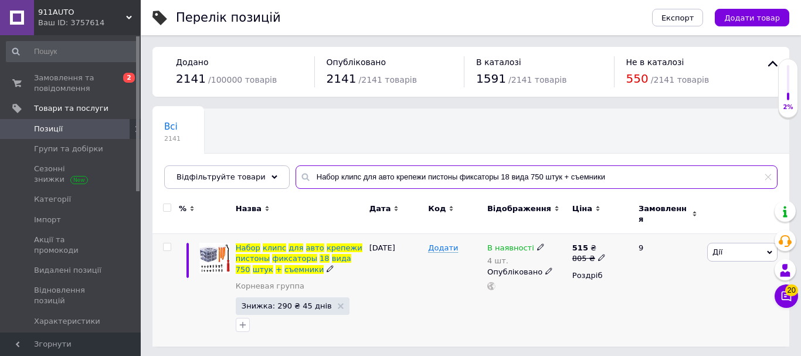
type input "Набор клипс для авто крепежи пистоны фиксаторы 18 вида 750 штук + съемники"
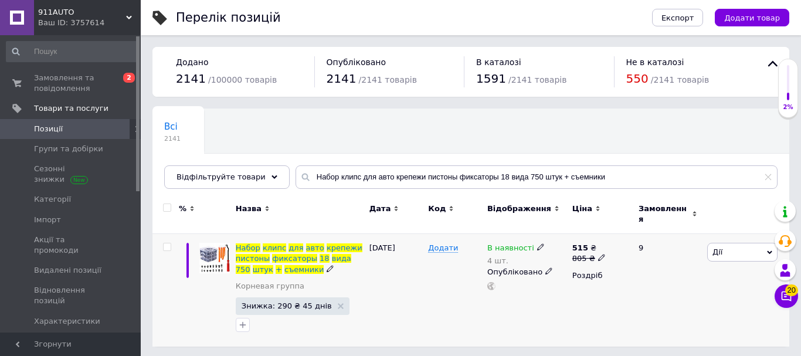
click at [521, 243] on span "В наявності" at bounding box center [510, 249] width 47 height 12
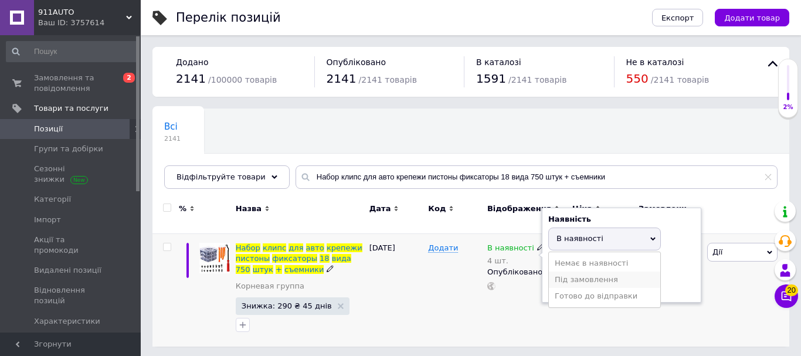
click at [578, 272] on li "Під замовлення" at bounding box center [604, 280] width 111 height 16
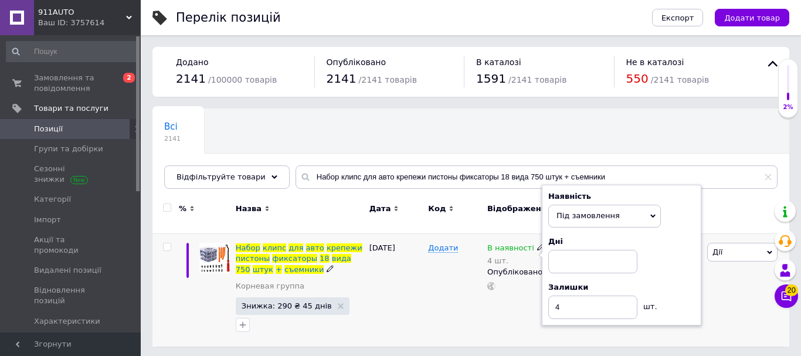
click at [575, 216] on span "Під замовлення" at bounding box center [604, 216] width 113 height 22
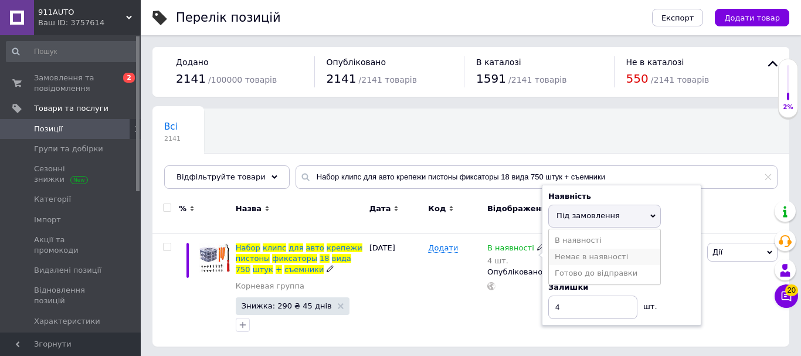
click at [587, 250] on li "Немає в наявності" at bounding box center [604, 257] width 111 height 16
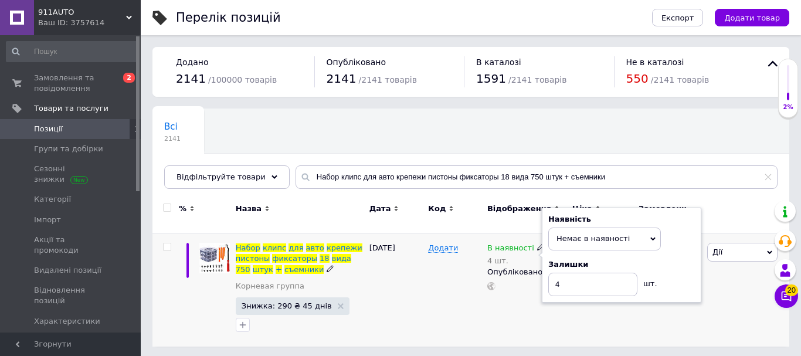
click at [585, 259] on div "Залишки" at bounding box center [621, 264] width 147 height 11
click at [576, 273] on input "4" at bounding box center [592, 284] width 89 height 23
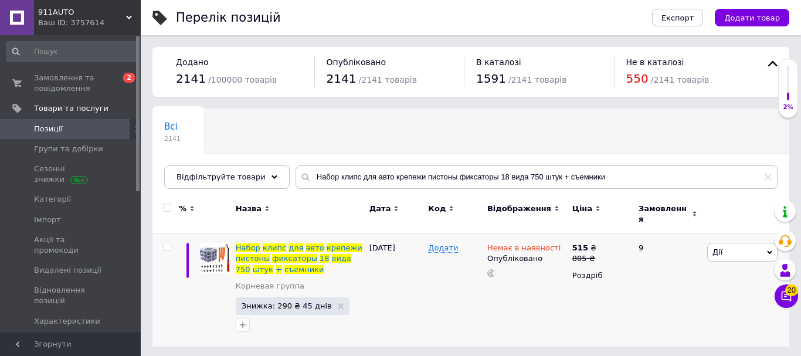
click at [49, 14] on span "911AUTO" at bounding box center [82, 12] width 88 height 11
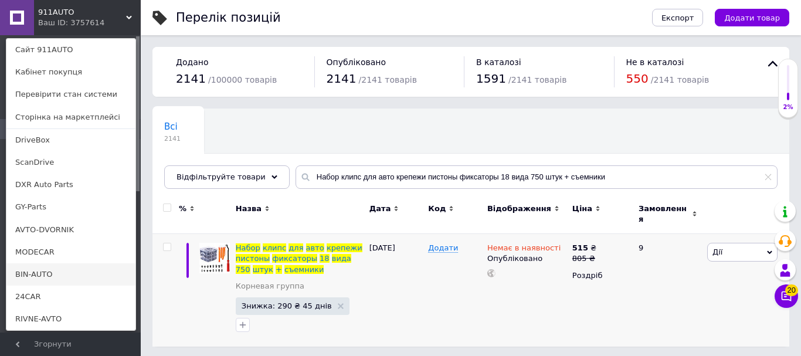
click at [46, 280] on link "BIN-AUTO" at bounding box center [70, 274] width 129 height 22
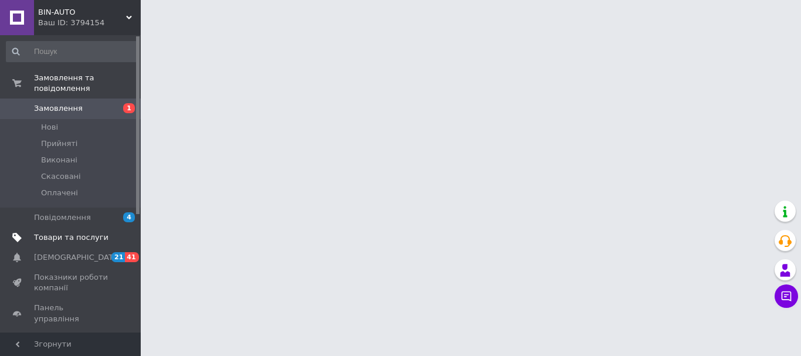
click at [115, 232] on span at bounding box center [125, 237] width 32 height 11
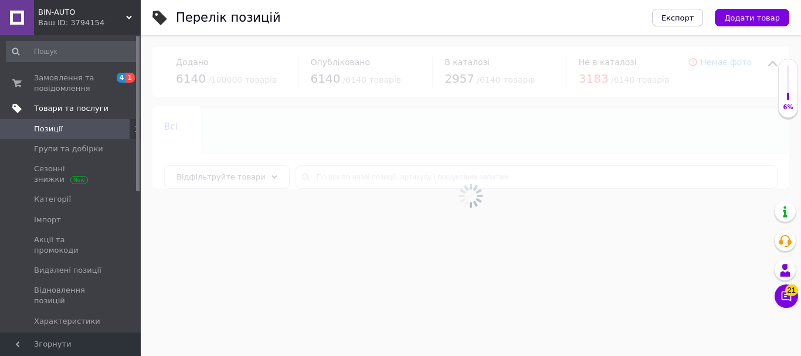
click at [391, 179] on div at bounding box center [471, 195] width 660 height 321
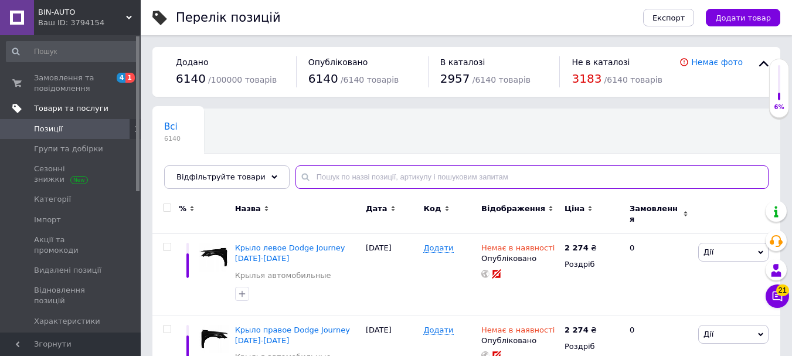
paste input "Набор клипс для авто крепежи пистоны фиксаторы 18 вида 750 штук + съемники"
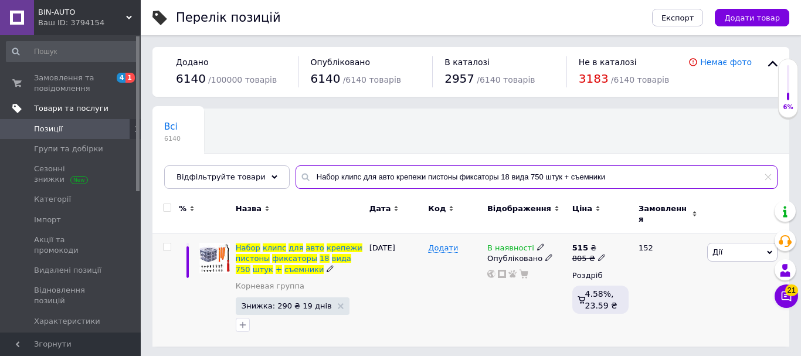
type input "Набор клипс для авто крепежи пистоны фиксаторы 18 вида 750 штук + съемники"
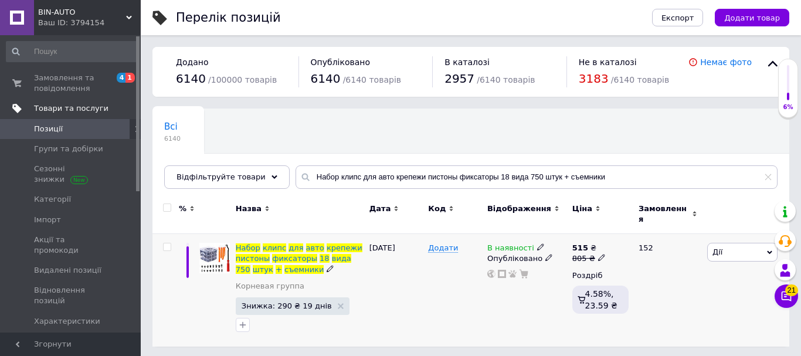
click at [508, 243] on span "В наявності" at bounding box center [510, 249] width 47 height 12
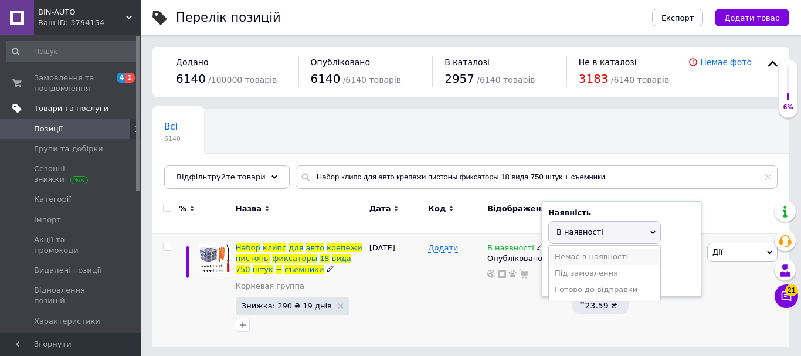
click at [584, 249] on li "Немає в наявності" at bounding box center [604, 257] width 111 height 16
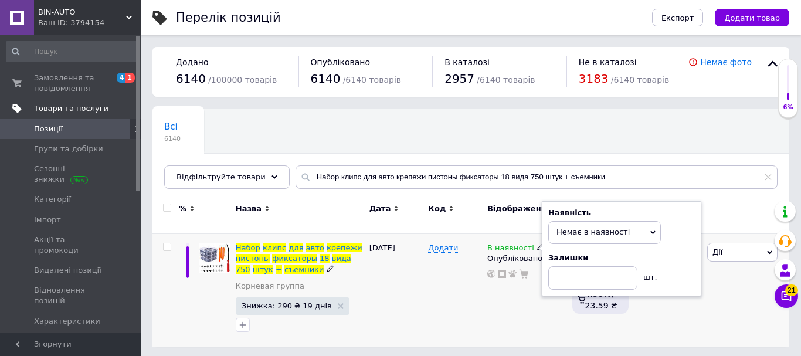
click at [481, 301] on div "Додати" at bounding box center [454, 290] width 59 height 113
click at [476, 290] on div "Додати" at bounding box center [454, 290] width 59 height 113
click at [419, 289] on div "17.08.2025" at bounding box center [396, 290] width 59 height 113
click at [457, 299] on div "Додати" at bounding box center [454, 290] width 59 height 113
click at [401, 313] on div "17.08.2025" at bounding box center [396, 290] width 59 height 113
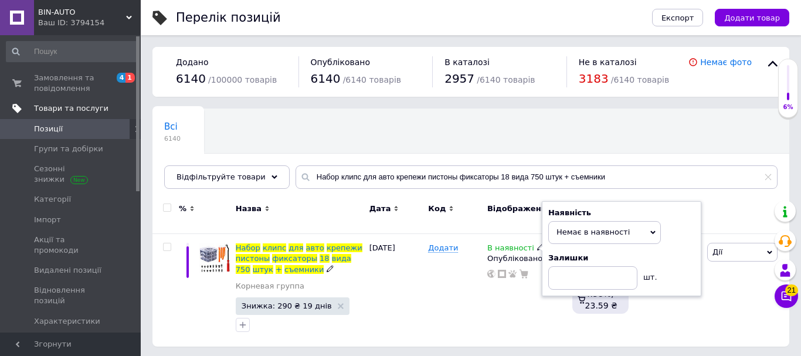
click at [540, 327] on div "В наявності Наявність Немає в наявності В наявності Під замовлення Готово до ві…" at bounding box center [526, 290] width 85 height 113
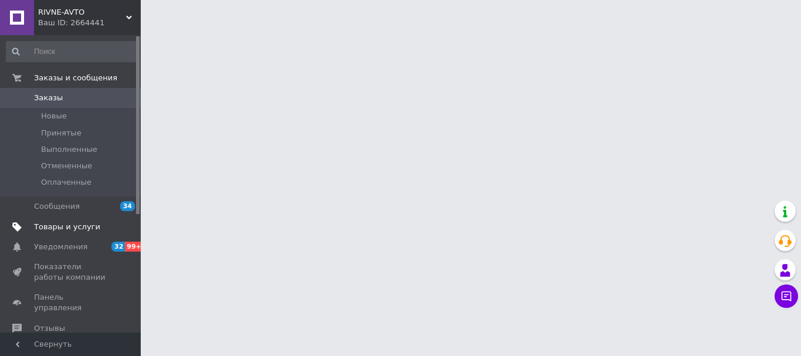
click at [102, 227] on span "Товары и услуги" at bounding box center [71, 227] width 74 height 11
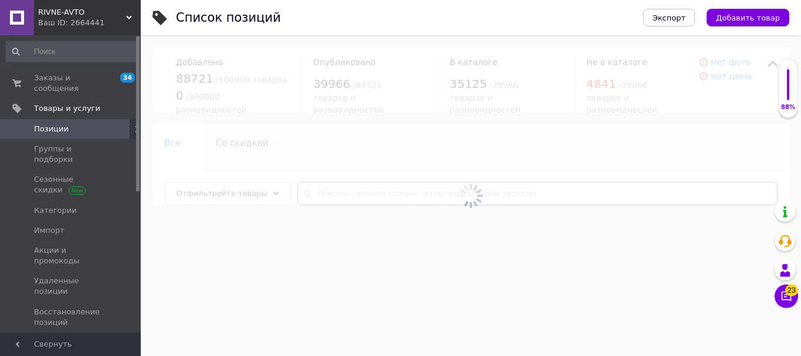
click at [399, 185] on input "text" at bounding box center [537, 193] width 480 height 23
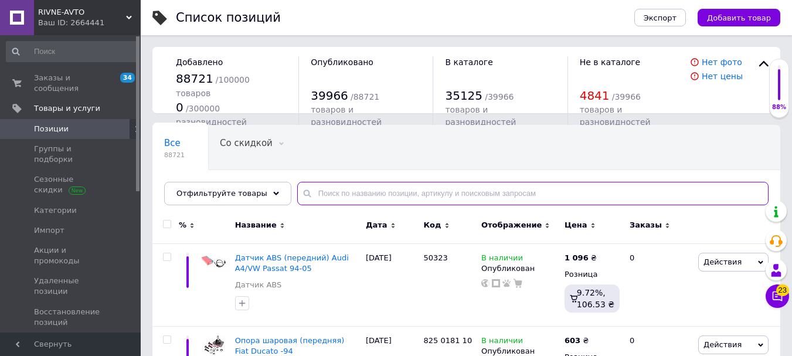
paste input "Набор клипс для авто крепежи пистоны фиксаторы 18 вида 750 штук + съемники"
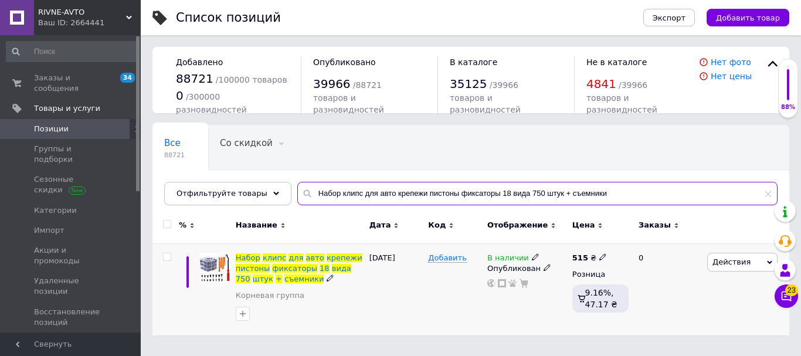
type input "Набор клипс для авто крепежи пистоны фиксаторы 18 вида 750 штук + съемники"
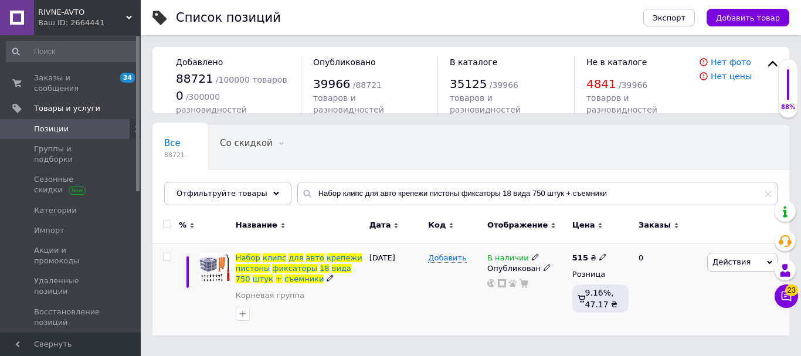
click at [500, 264] on span "В наличии" at bounding box center [508, 259] width 42 height 12
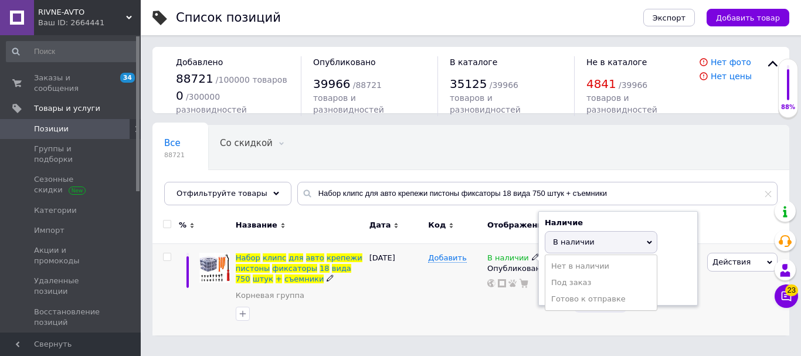
click at [550, 262] on li "Нет в наличии" at bounding box center [600, 266] width 111 height 16
click at [484, 310] on div "В наличии Наличие Нет в наличии В наличии Под заказ Готово к отправке Остатки ш…" at bounding box center [526, 289] width 85 height 92
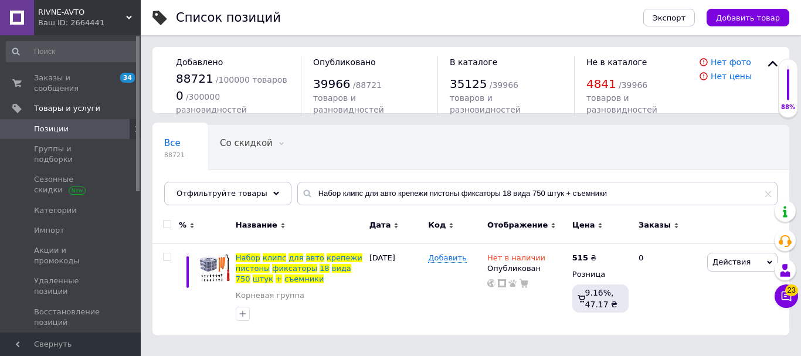
click at [96, 13] on span "RIVNE-AVTO" at bounding box center [82, 12] width 88 height 11
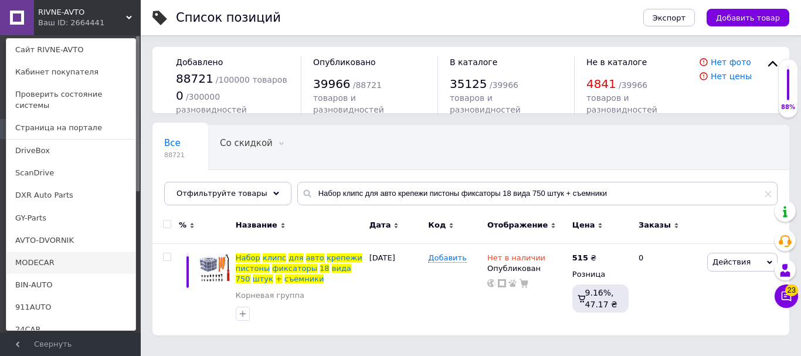
click at [84, 253] on link "MODECAR" at bounding box center [70, 263] width 129 height 22
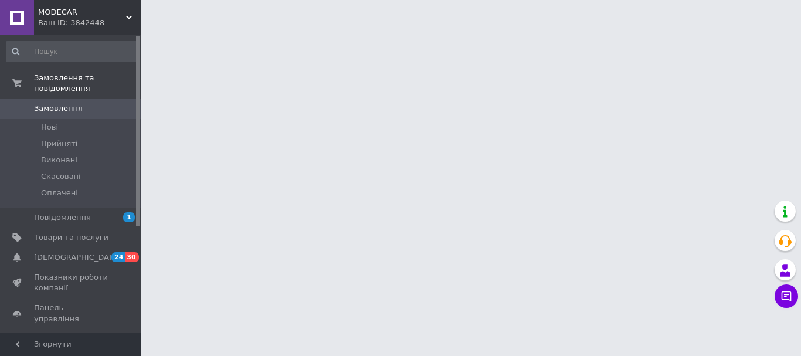
click at [84, 232] on span "Товари та послуги" at bounding box center [71, 237] width 74 height 11
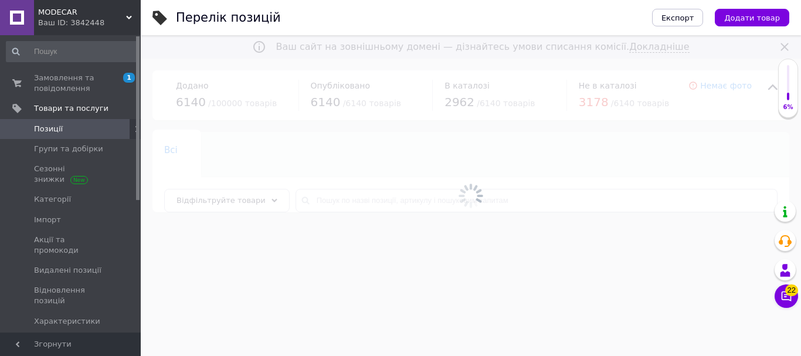
click at [329, 195] on div at bounding box center [471, 195] width 660 height 321
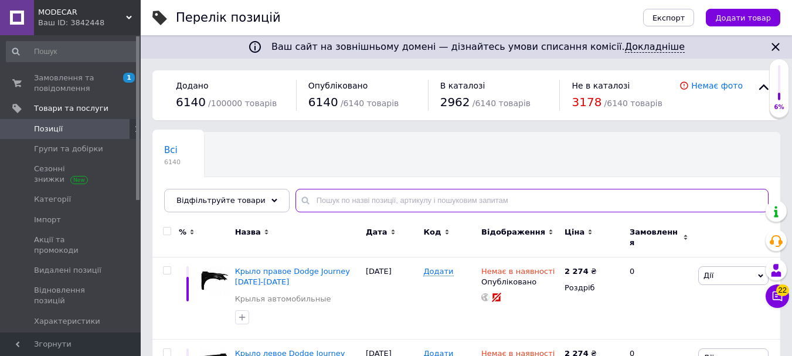
paste input "Набор клипс для авто крепежи пистоны фиксаторы 18 вида 750 штук + съемники"
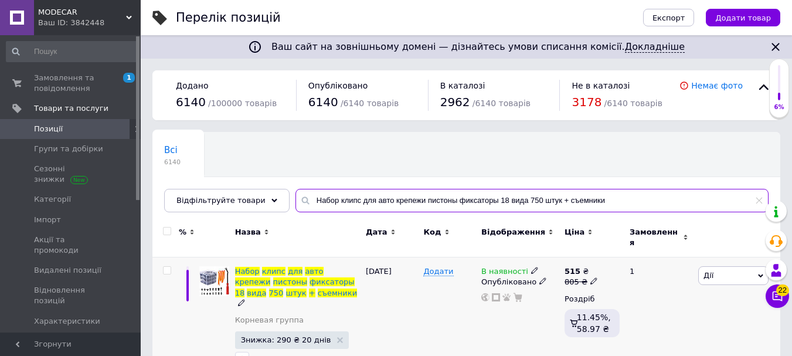
type input "Набор клипс для авто крепежи пистоны фиксаторы 18 вида 750 штук + съемники"
click at [506, 267] on span "В наявності" at bounding box center [505, 273] width 47 height 12
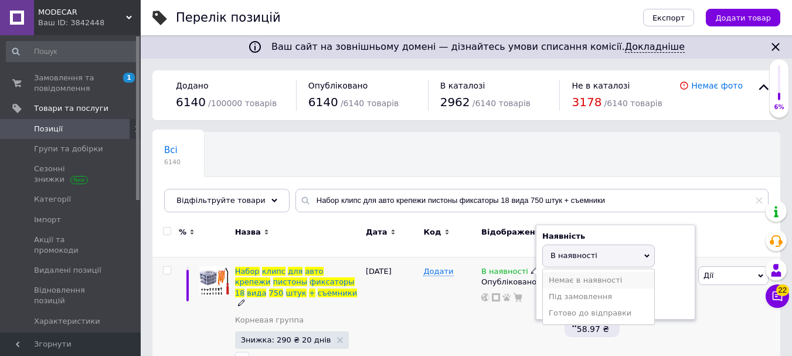
click at [567, 272] on li "Немає в наявності" at bounding box center [598, 280] width 111 height 16
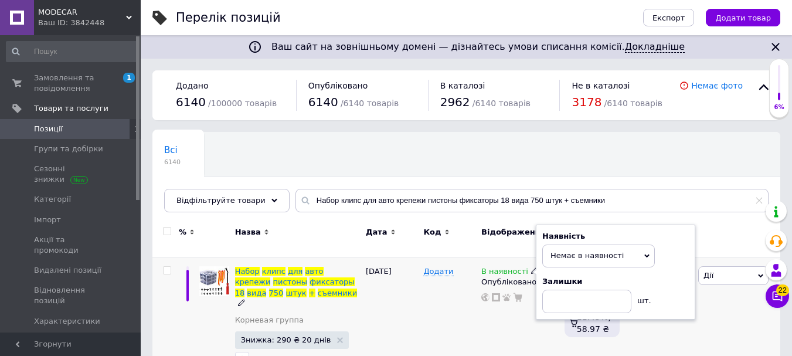
click at [497, 311] on div "В наявності Наявність Немає в наявності В наявності Під замовлення Готово до ві…" at bounding box center [520, 319] width 83 height 124
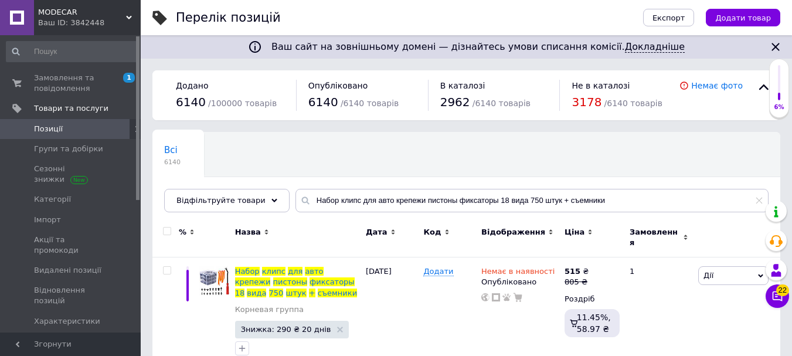
click at [74, 14] on span "MODECAR" at bounding box center [82, 12] width 88 height 11
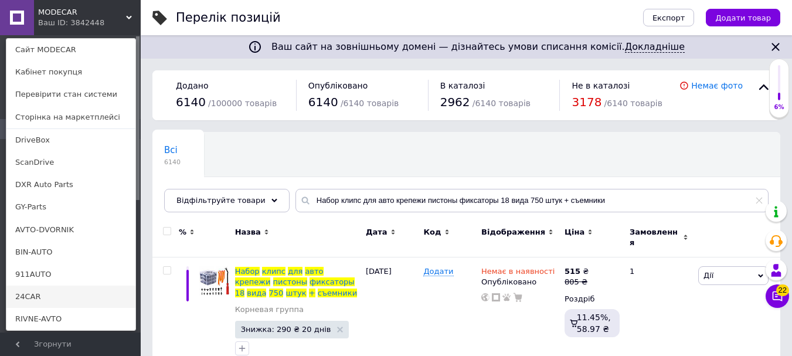
click at [53, 294] on link "24CAR" at bounding box center [70, 297] width 129 height 22
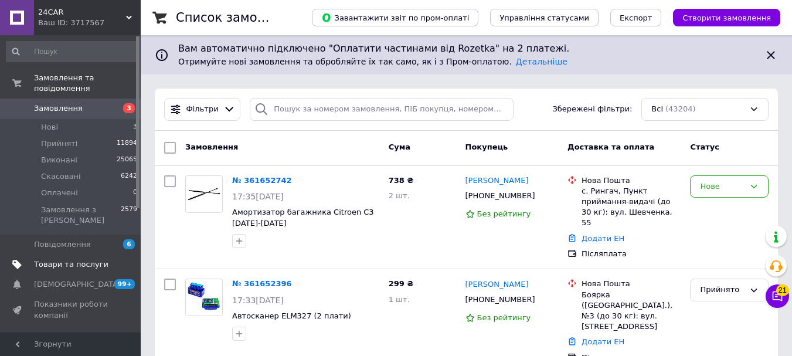
click at [62, 259] on span "Товари та послуги" at bounding box center [71, 264] width 74 height 11
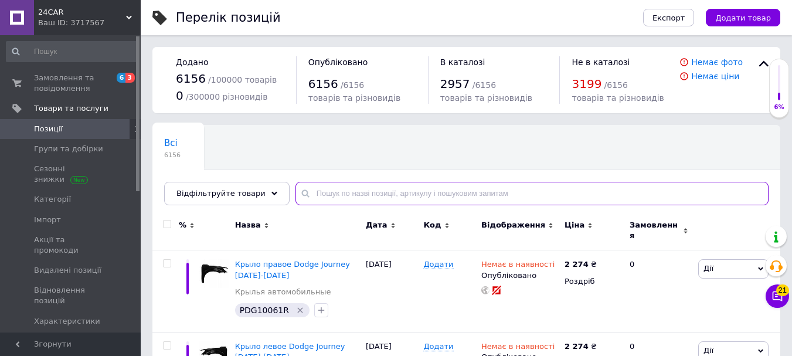
paste input "Заглушка, решетка бампера передняя левая Ford Focus [PHONE_NUMBER][DATE][DATE] …"
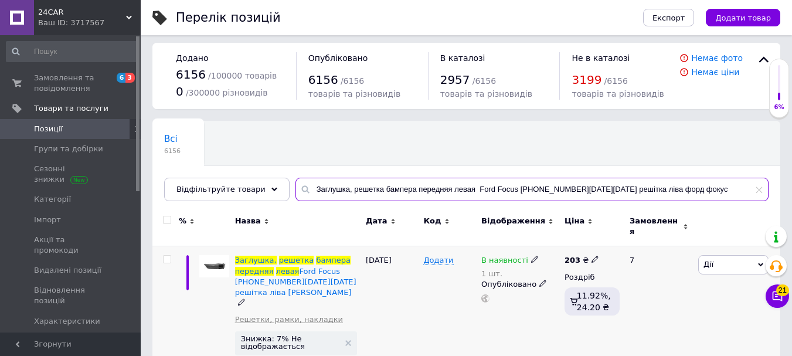
scroll to position [18, 0]
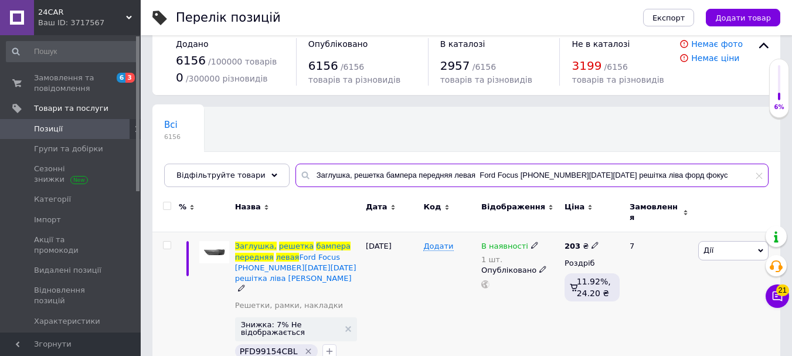
type input "Заглушка, решетка бампера передняя левая Ford Focus [PHONE_NUMBER][DATE][DATE] …"
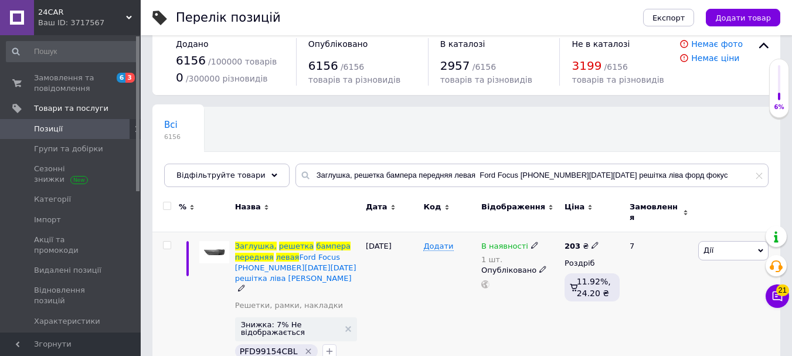
click at [272, 347] on span "PFD99154CBL" at bounding box center [269, 351] width 58 height 9
copy span "PFD99154CBL"
drag, startPoint x: 490, startPoint y: 238, endPoint x: 512, endPoint y: 253, distance: 27.0
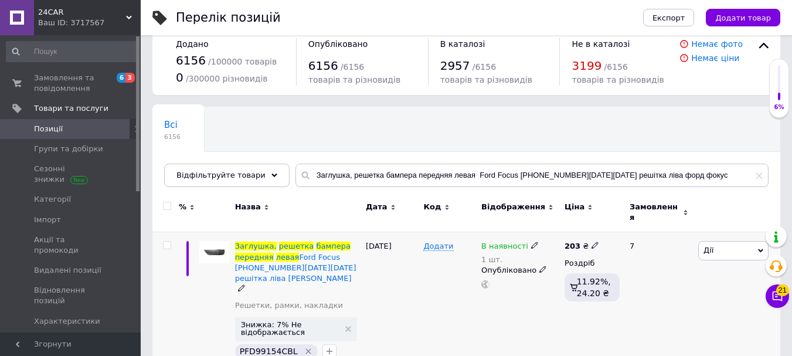
click at [490, 242] on span "В наявності" at bounding box center [505, 248] width 47 height 12
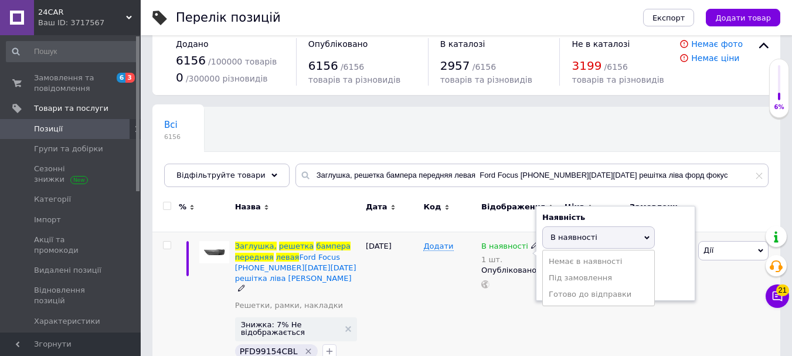
drag, startPoint x: 579, startPoint y: 250, endPoint x: 580, endPoint y: 270, distance: 19.4
click at [579, 253] on li "Немає в наявності" at bounding box center [598, 261] width 111 height 16
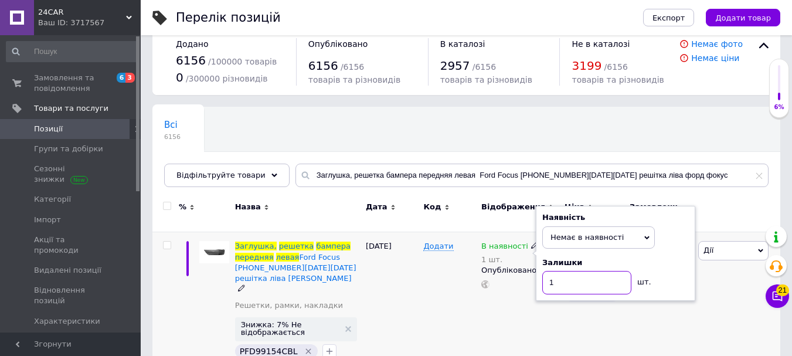
click at [580, 271] on input "1" at bounding box center [587, 282] width 89 height 23
click at [581, 271] on input "1" at bounding box center [587, 282] width 89 height 23
